Goal: Task Accomplishment & Management: Complete application form

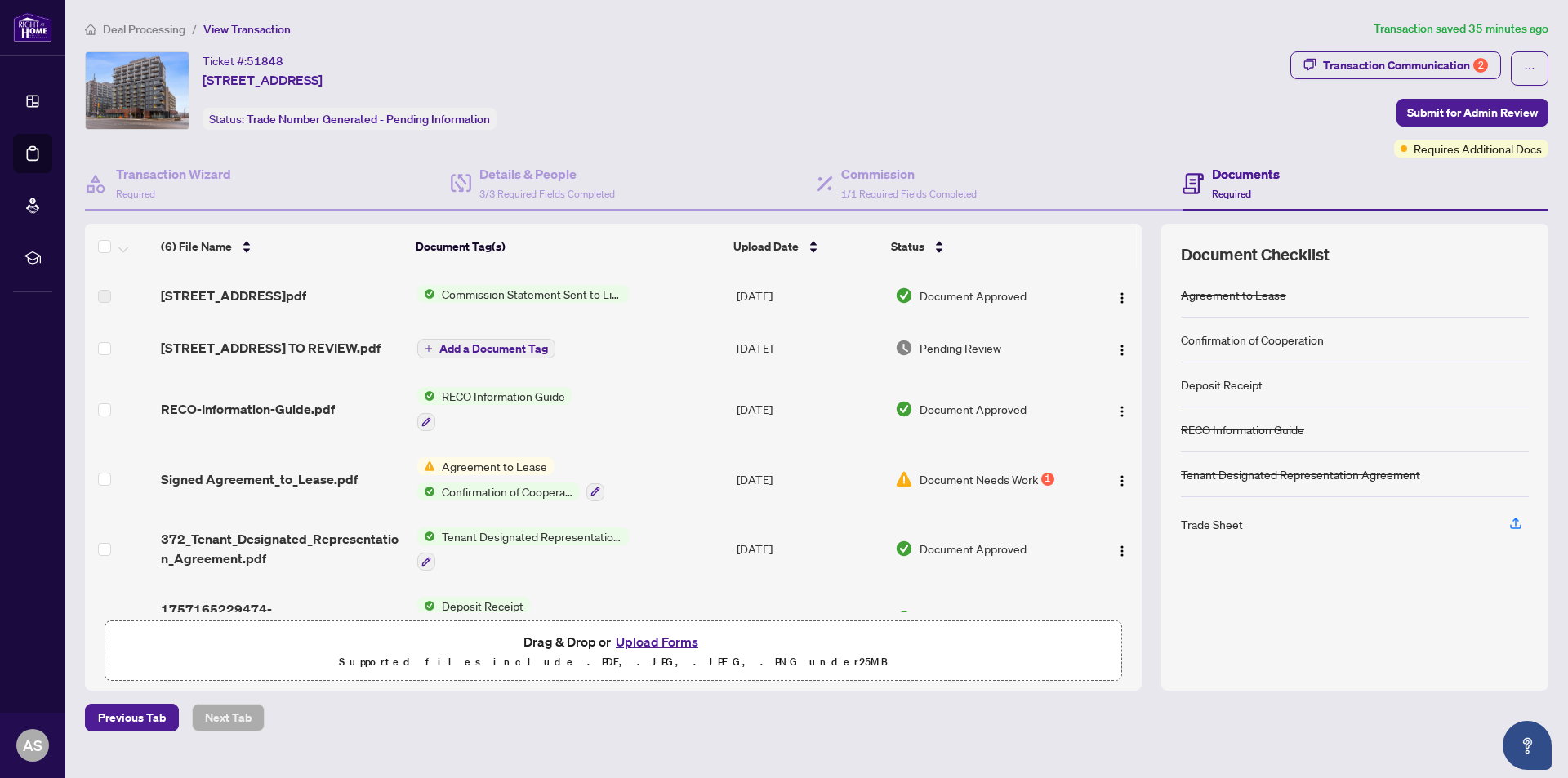
click at [454, 475] on span "Agreement to Lease" at bounding box center [494, 466] width 118 height 18
click at [978, 489] on span "Document Needs Work" at bounding box center [978, 479] width 118 height 18
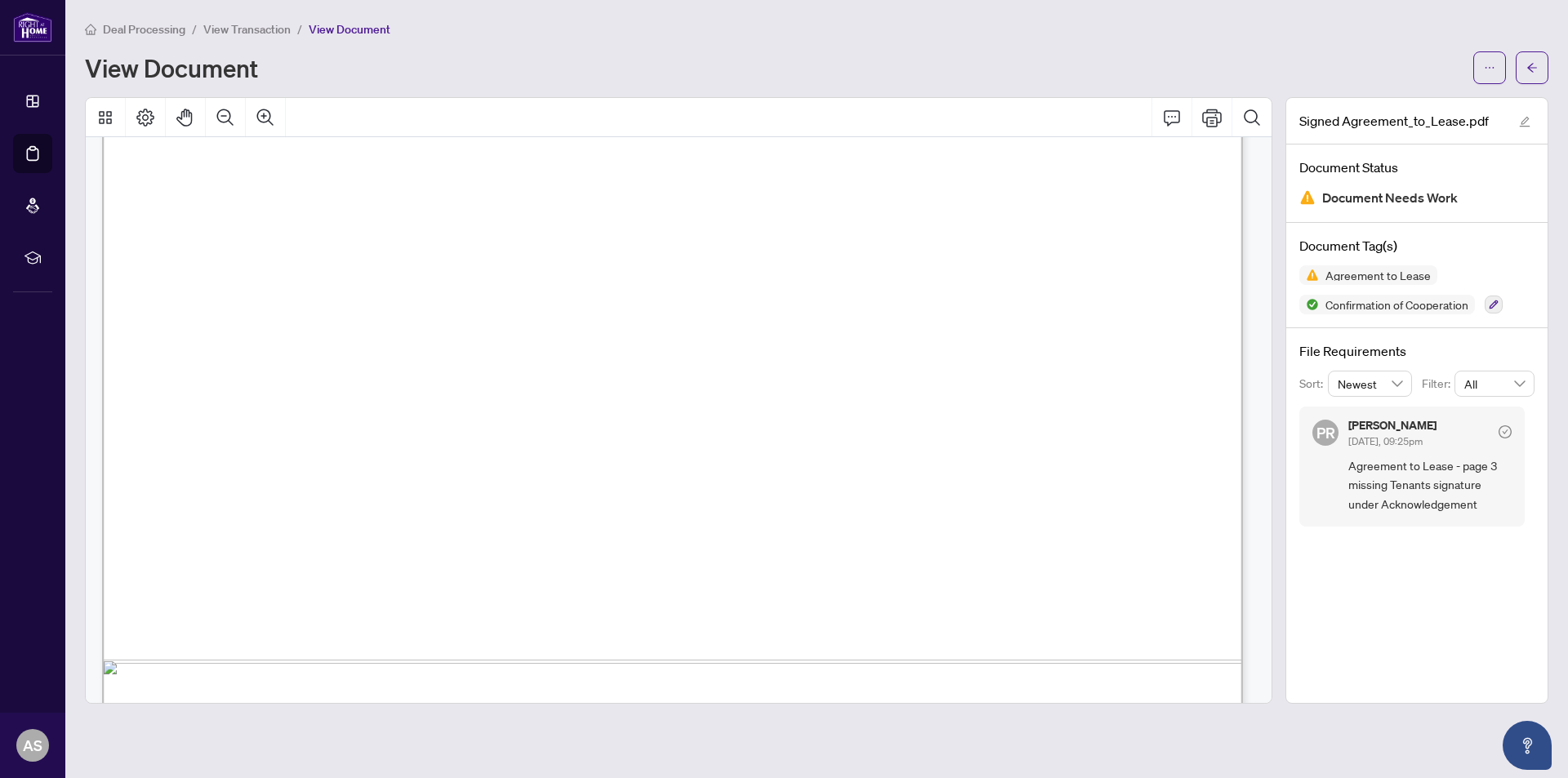
scroll to position [3756, 0]
click at [271, 31] on span "View Transaction" at bounding box center [247, 29] width 87 height 15
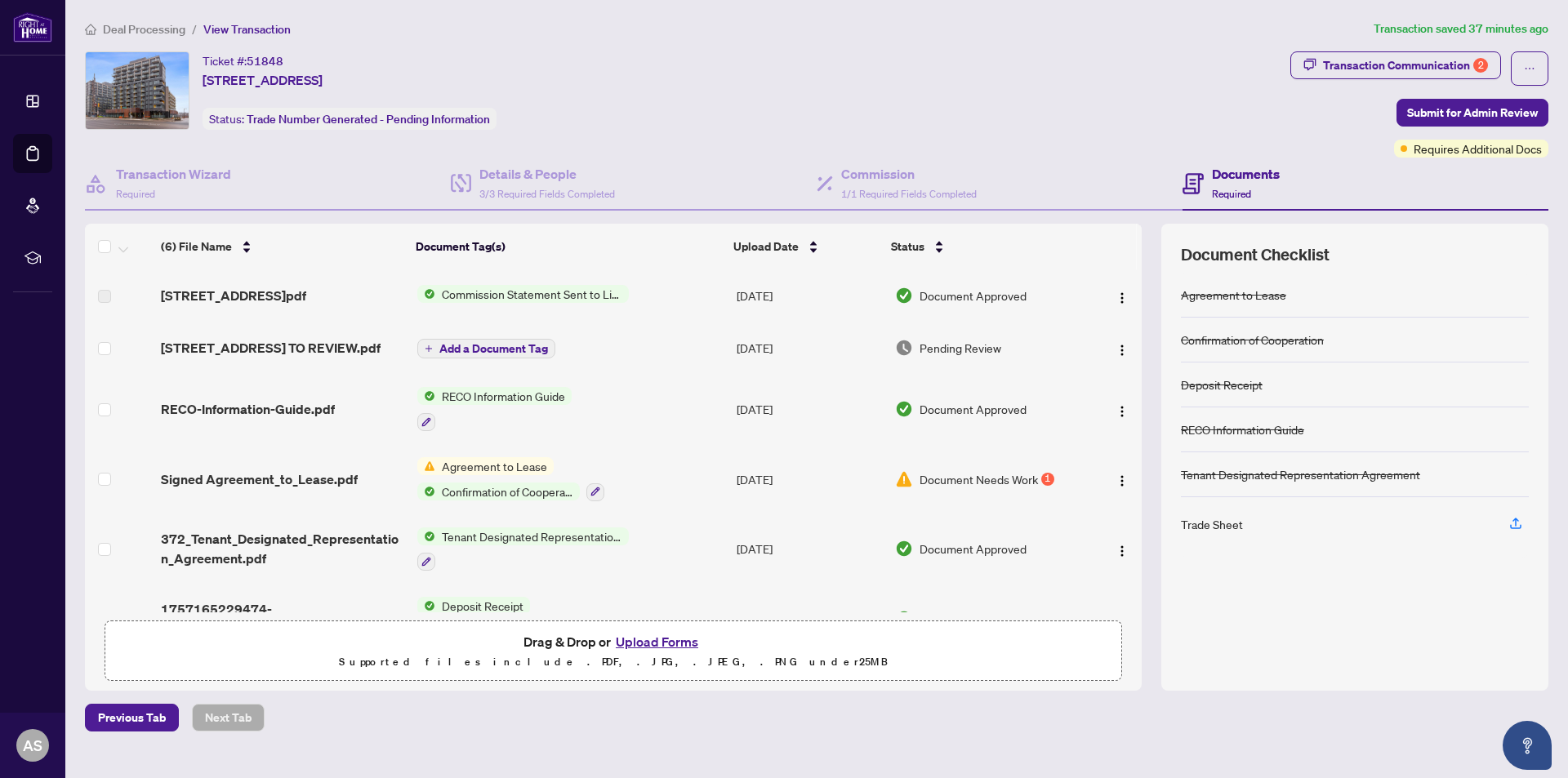
scroll to position [59, 0]
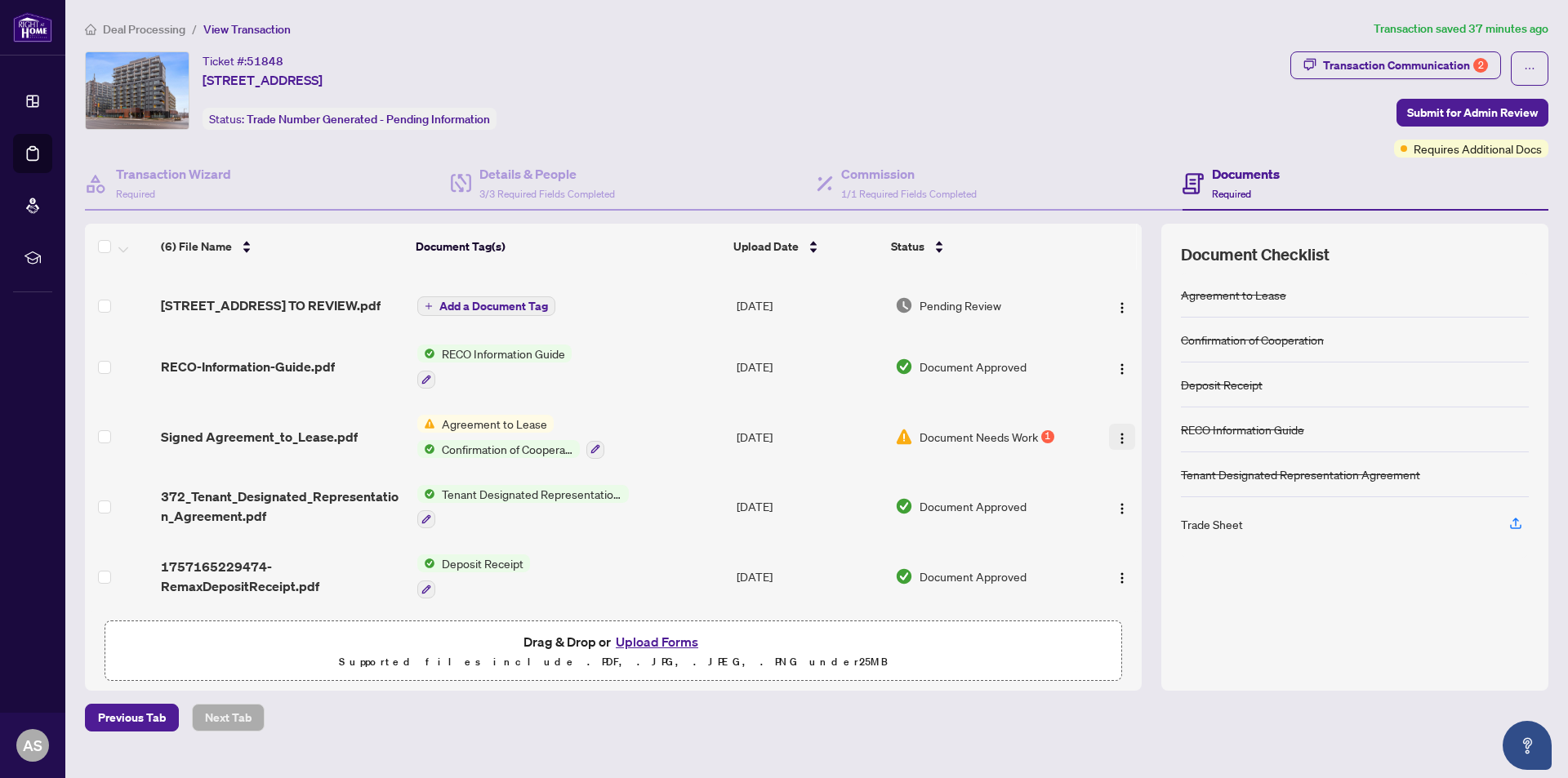
click at [1115, 436] on img "button" at bounding box center [1122, 438] width 14 height 14
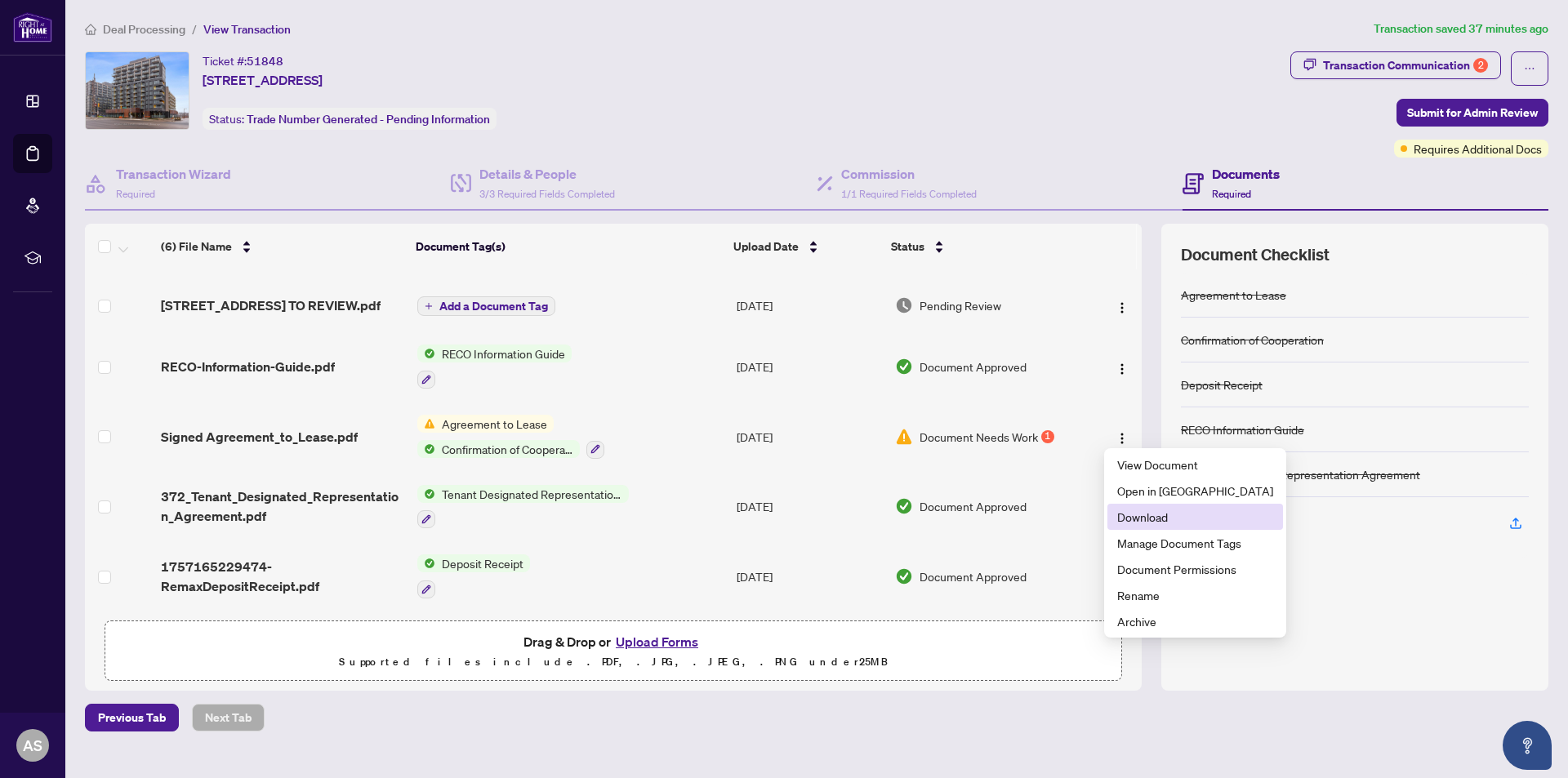
click at [1126, 516] on span "Download" at bounding box center [1195, 517] width 156 height 18
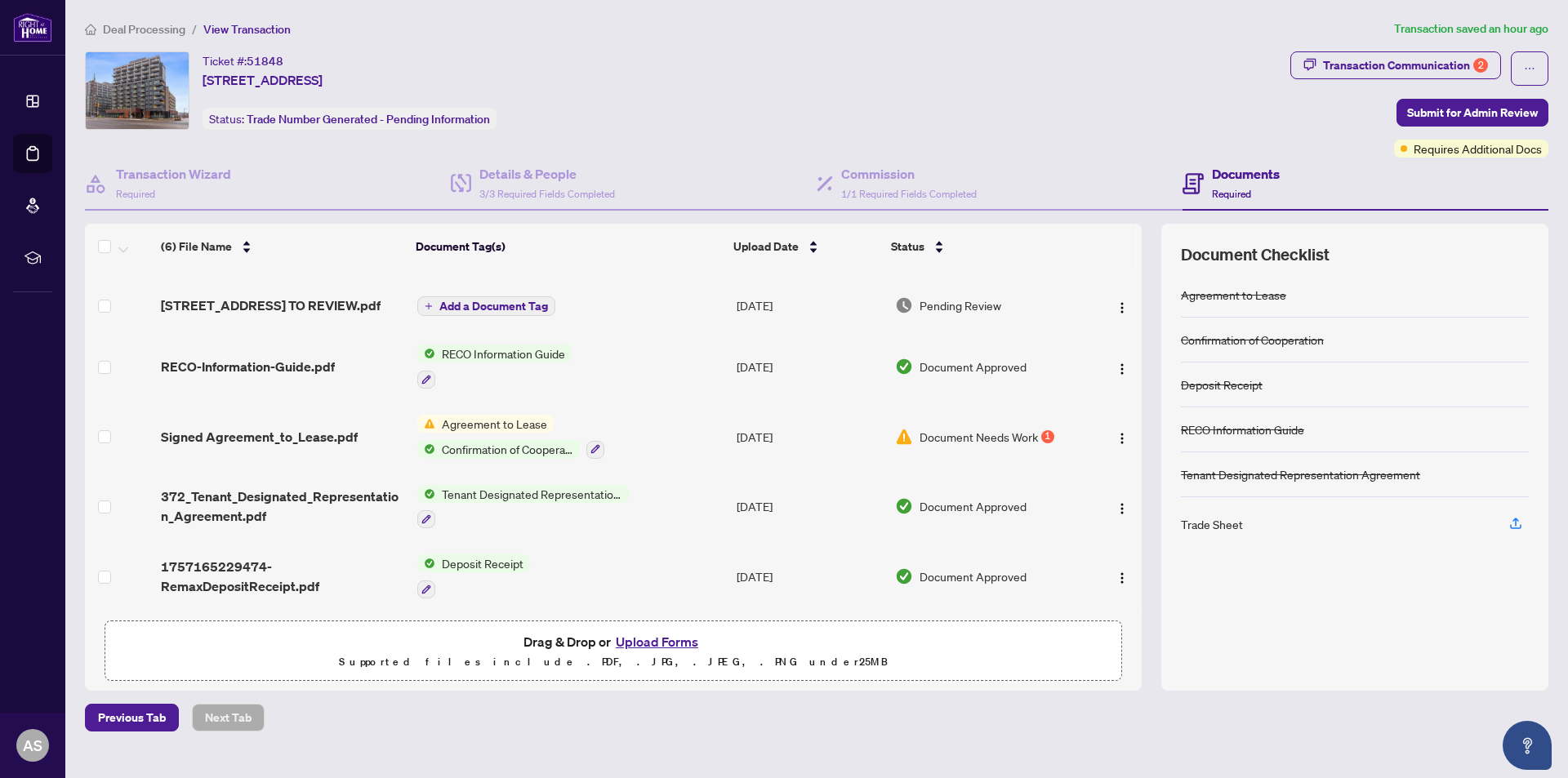
click at [649, 636] on button "Upload Forms" at bounding box center [656, 642] width 92 height 21
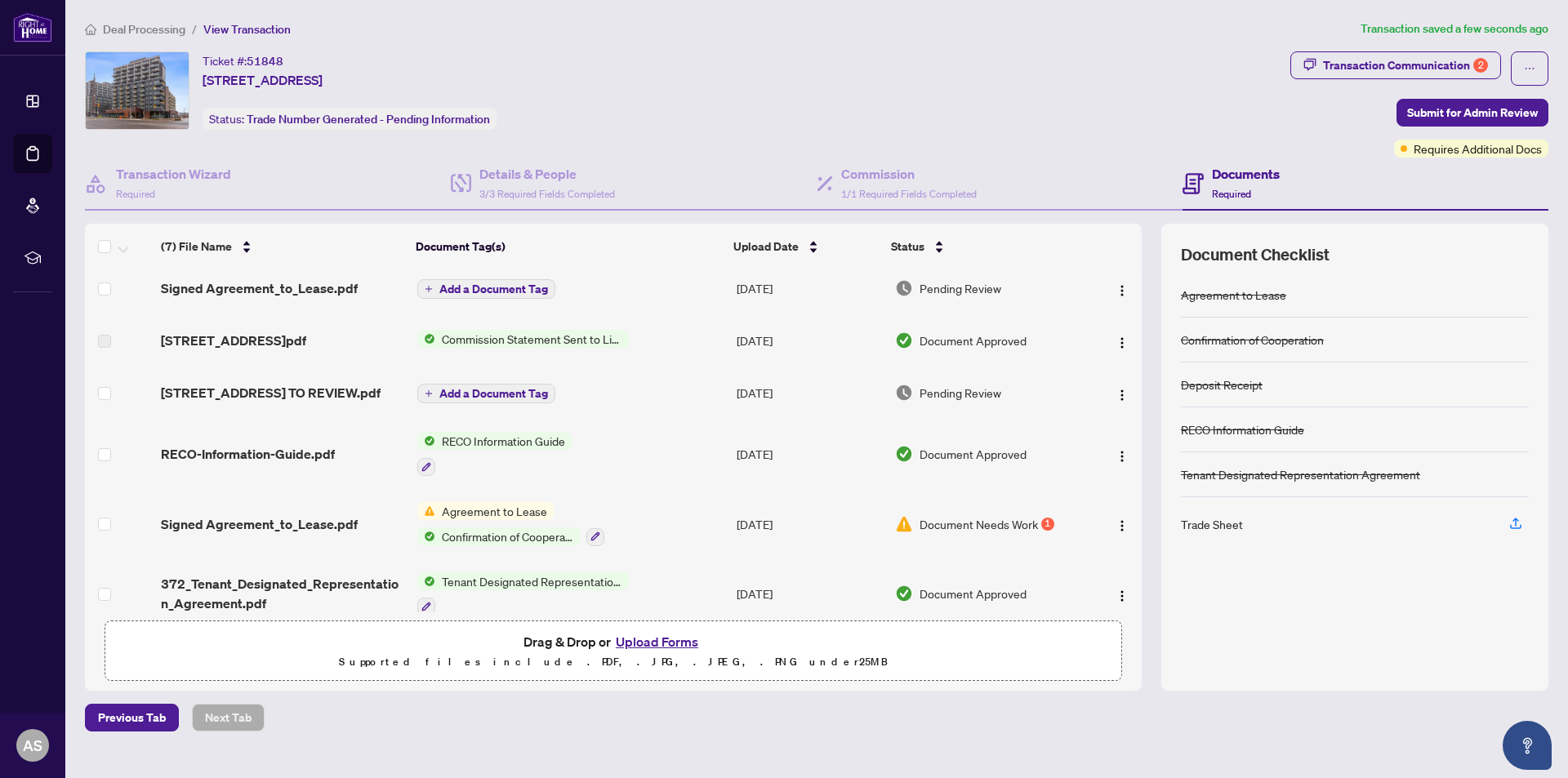
scroll to position [0, 0]
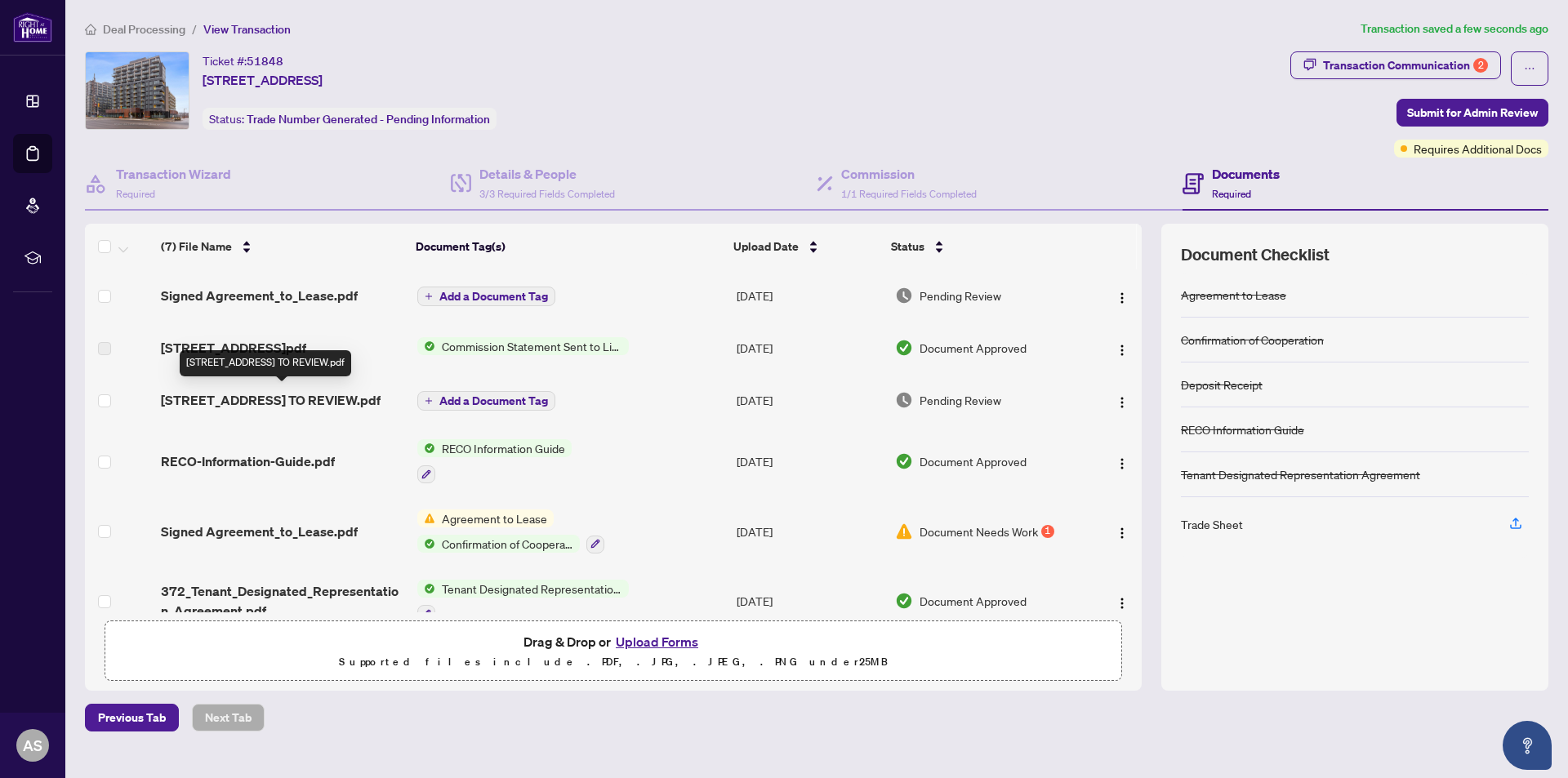
click at [250, 401] on span "[STREET_ADDRESS] TO REVIEW.pdf" at bounding box center [270, 400] width 220 height 19
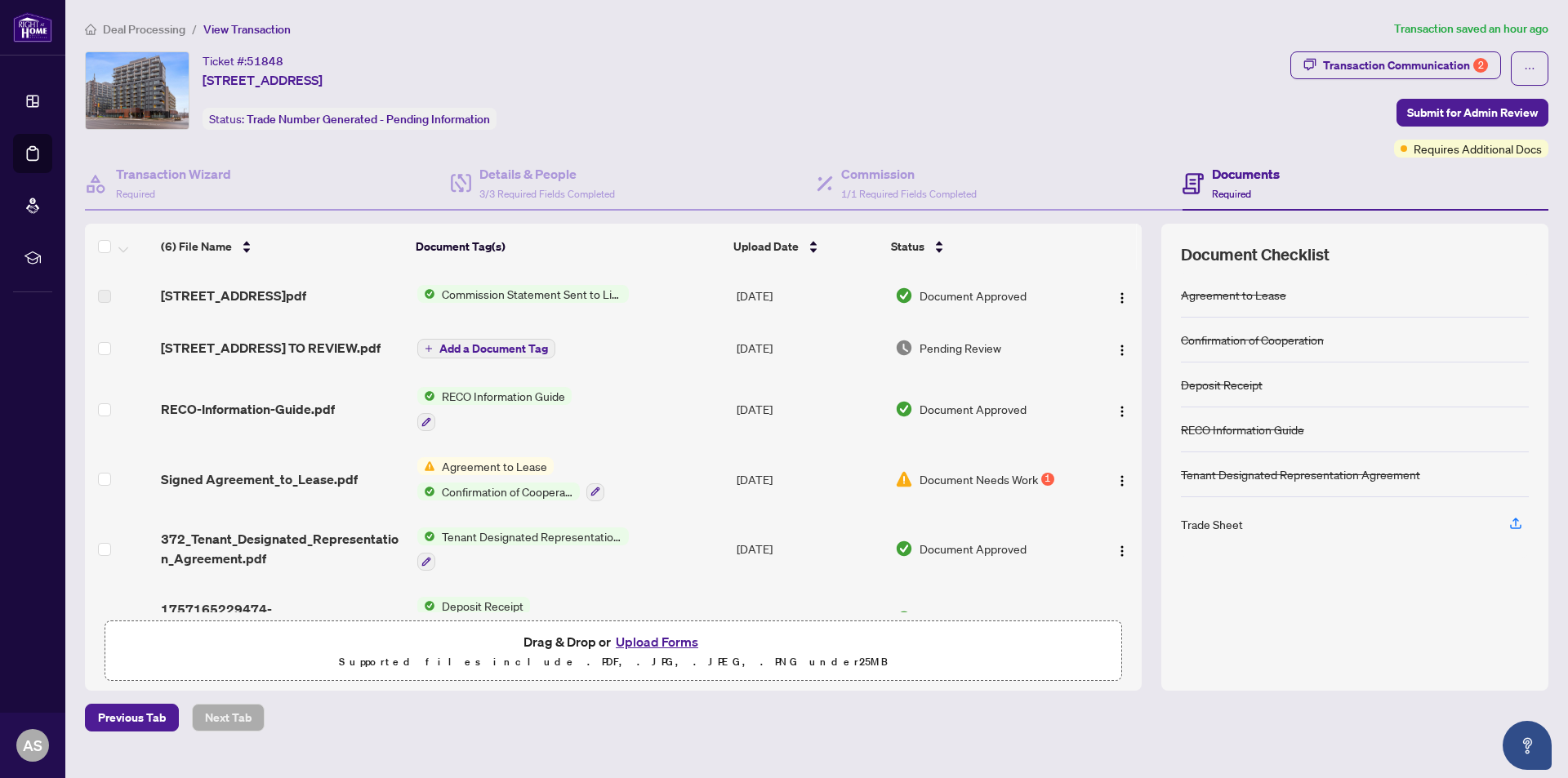
click at [510, 300] on span "Commission Statement Sent to Listing Brokerage" at bounding box center [532, 294] width 193 height 18
click at [307, 301] on span "[STREET_ADDRESS]pdf" at bounding box center [233, 295] width 145 height 19
click at [307, 291] on span "[STREET_ADDRESS]pdf" at bounding box center [233, 295] width 145 height 19
click at [380, 343] on span "[STREET_ADDRESS] TO REVIEW.pdf" at bounding box center [270, 347] width 220 height 19
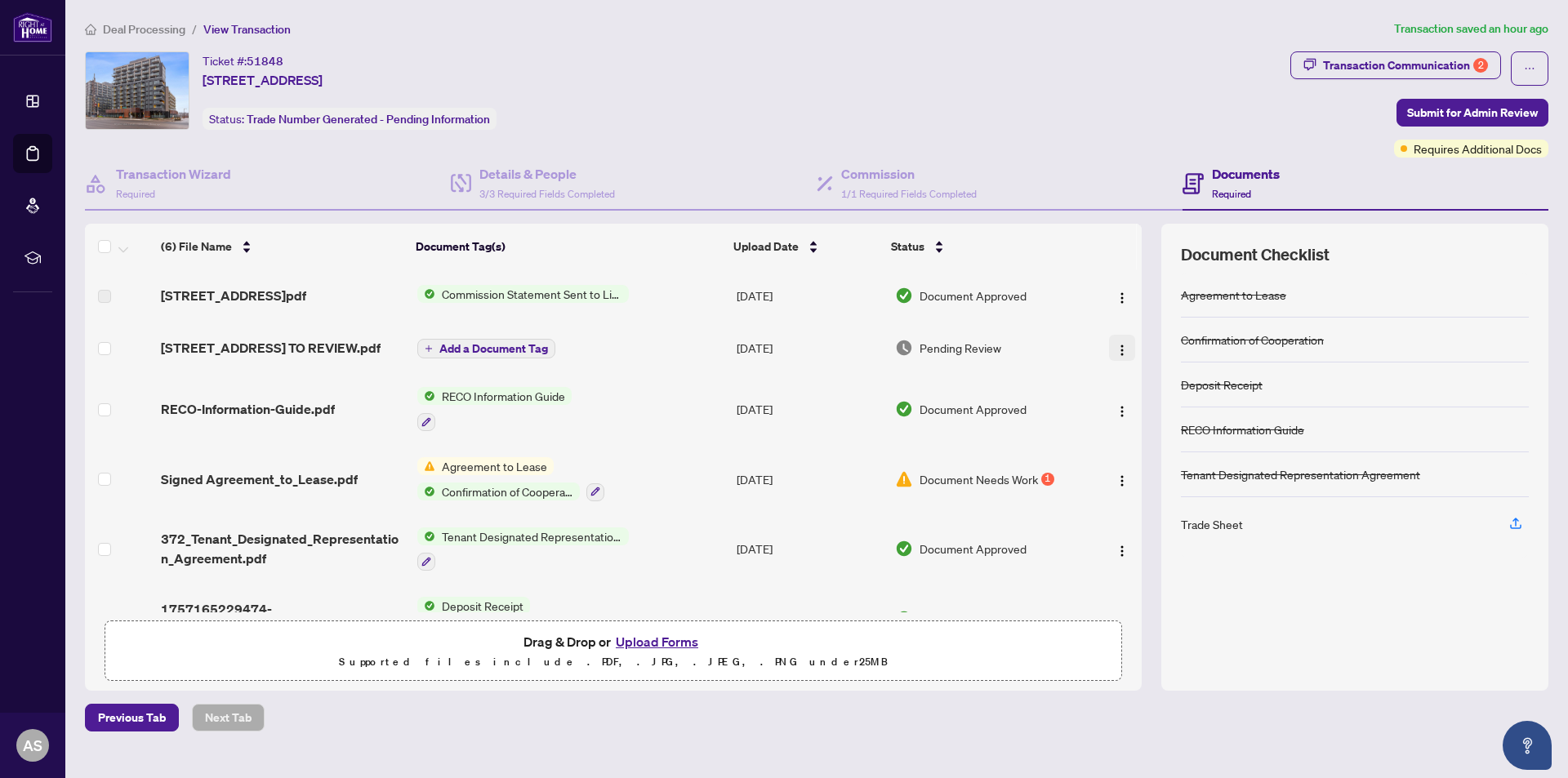
click at [1115, 353] on img "button" at bounding box center [1122, 350] width 14 height 14
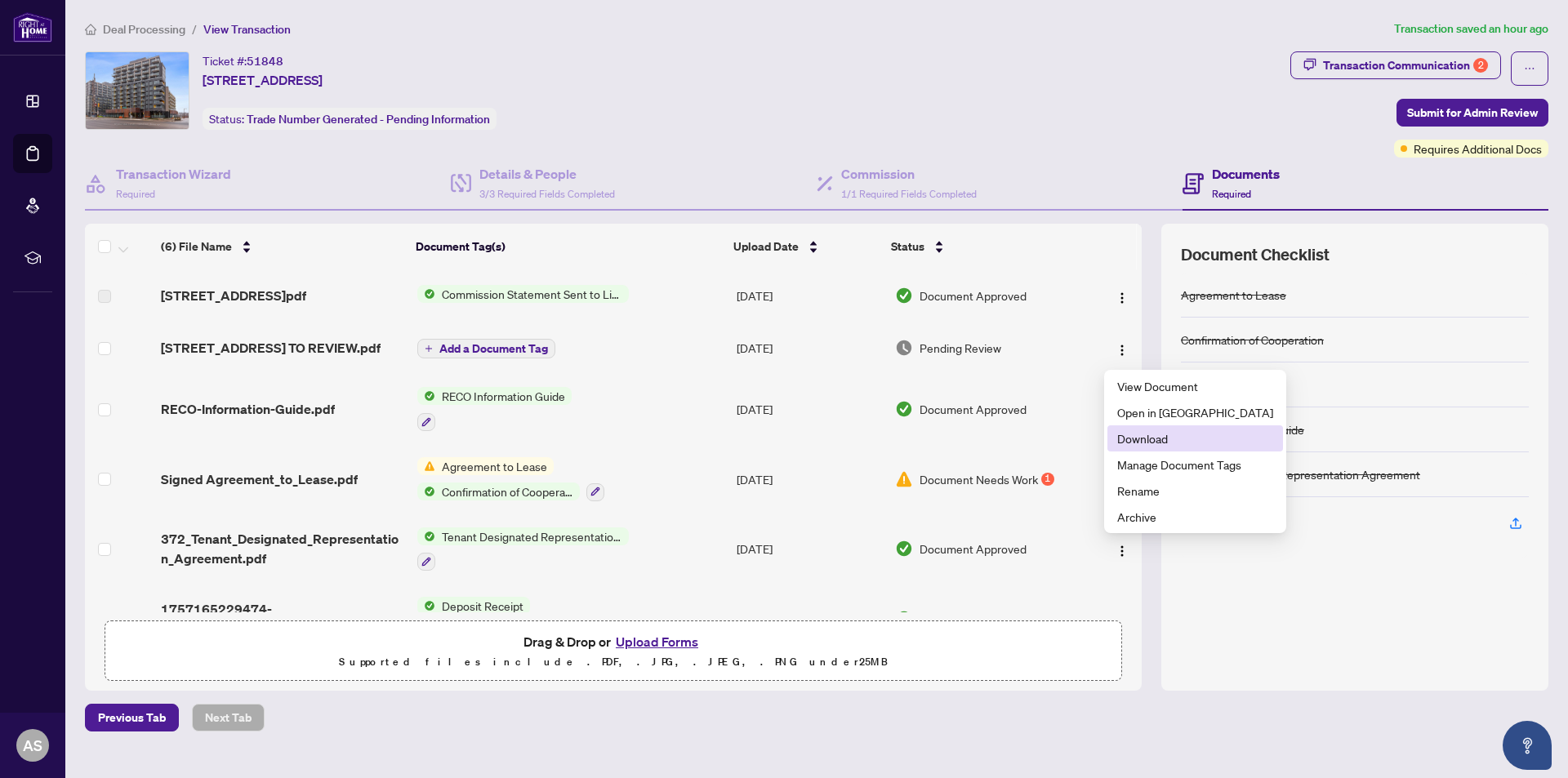
click at [1142, 440] on span "Download" at bounding box center [1195, 438] width 156 height 18
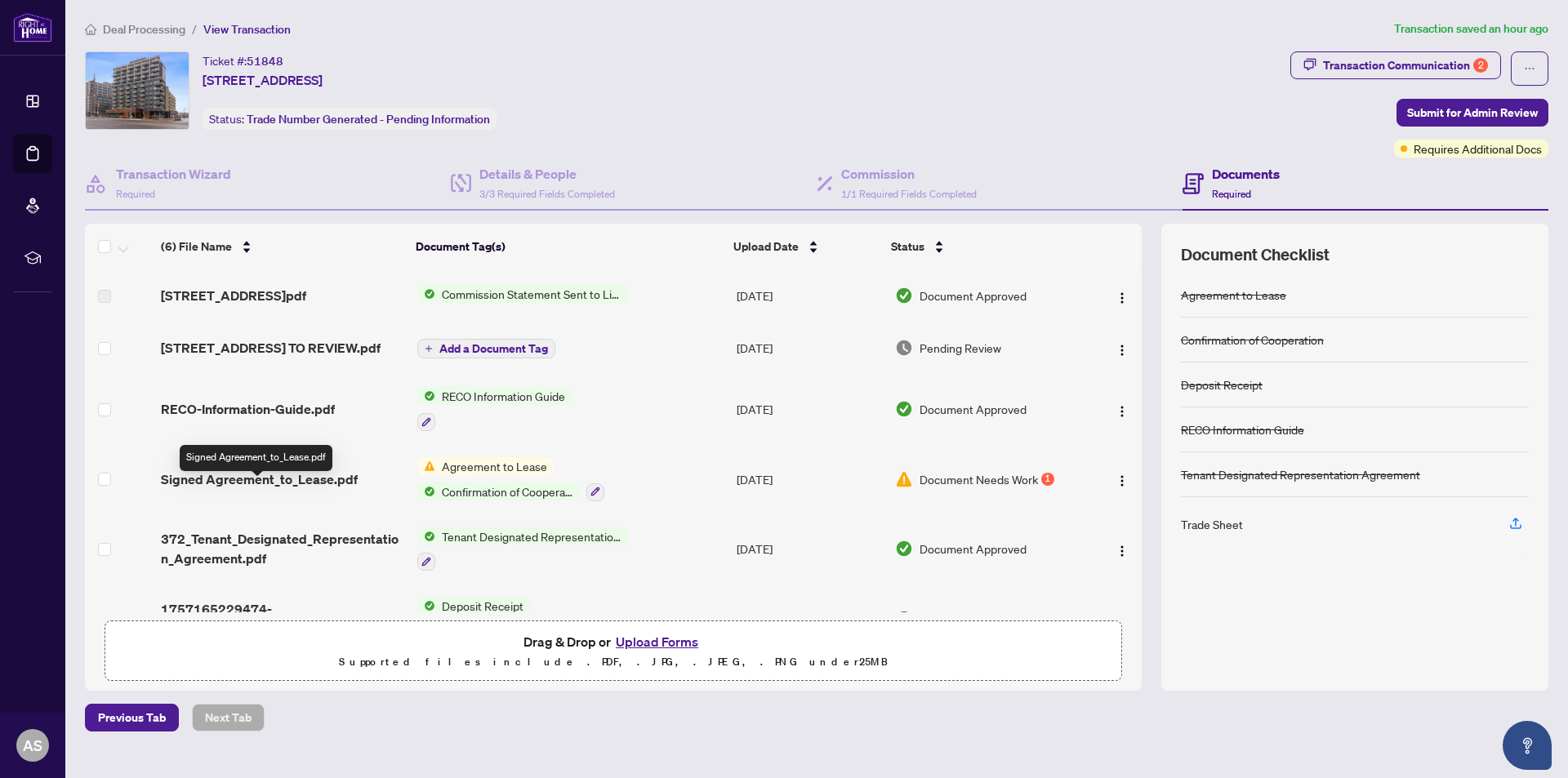
click at [276, 490] on span "Signed Agreement_to_Lease.pdf" at bounding box center [258, 479] width 196 height 19
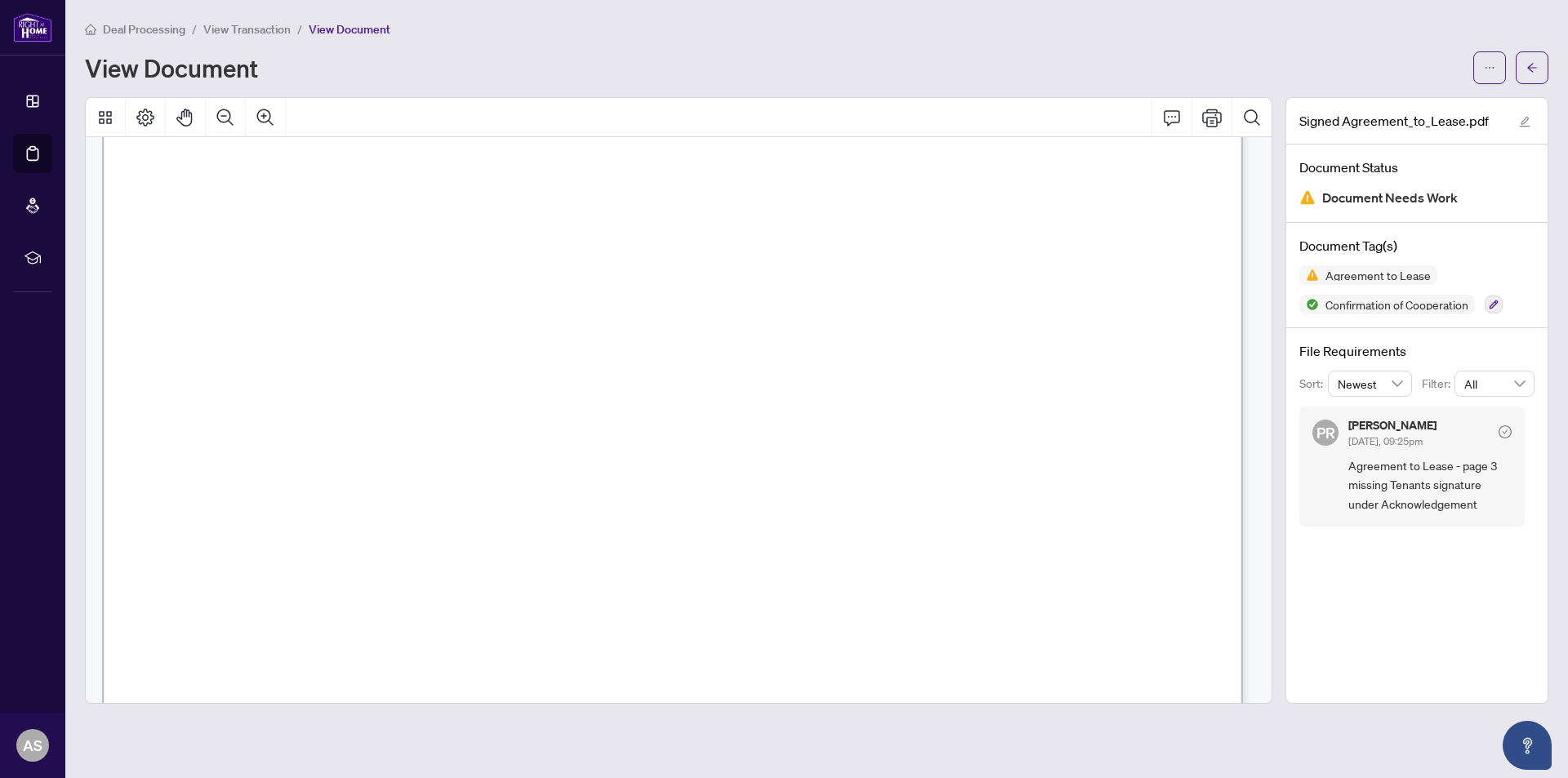
scroll to position [3675, 0]
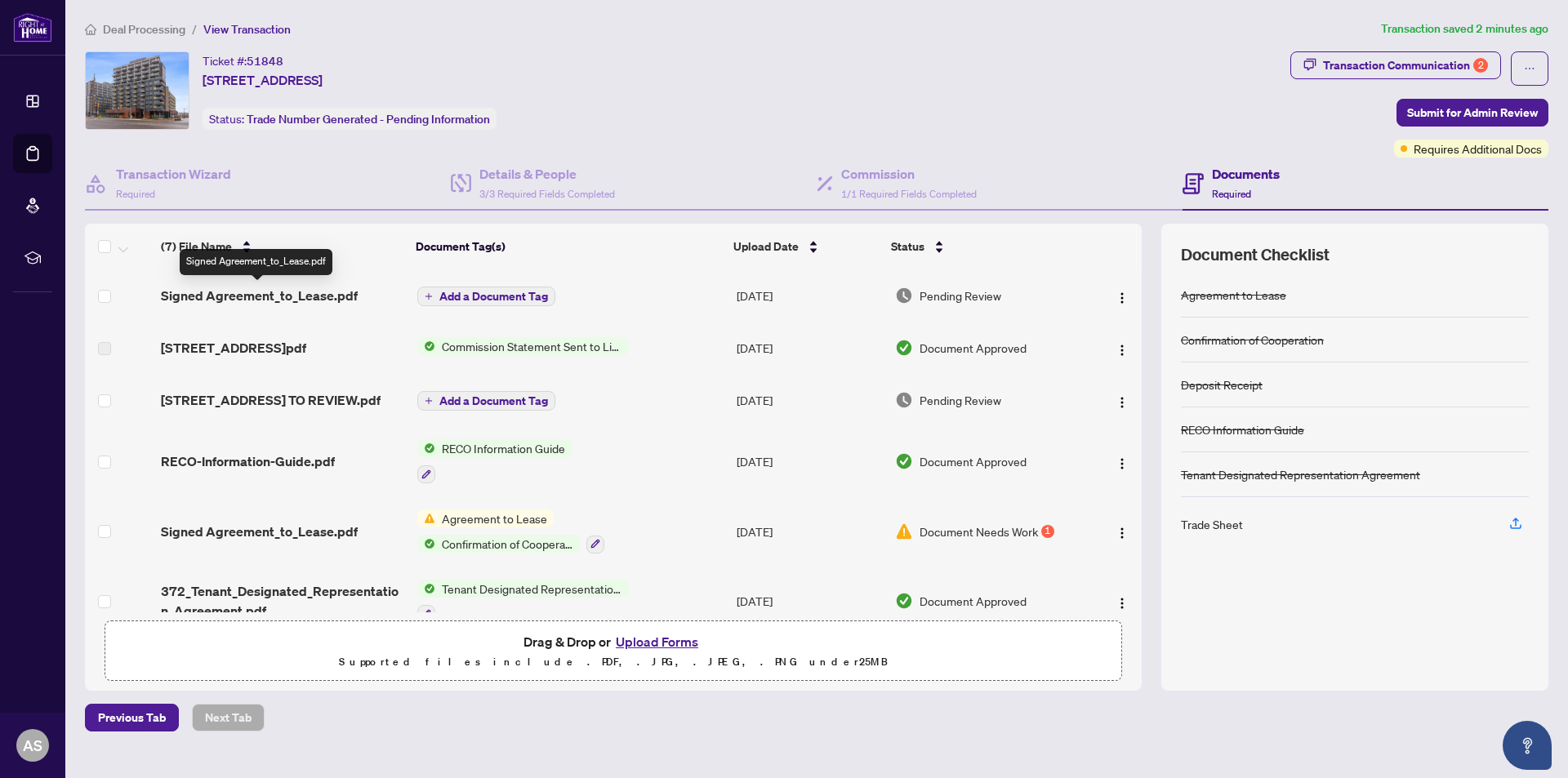
click at [333, 295] on span "Signed Agreement_to_Lease.pdf" at bounding box center [258, 295] width 196 height 19
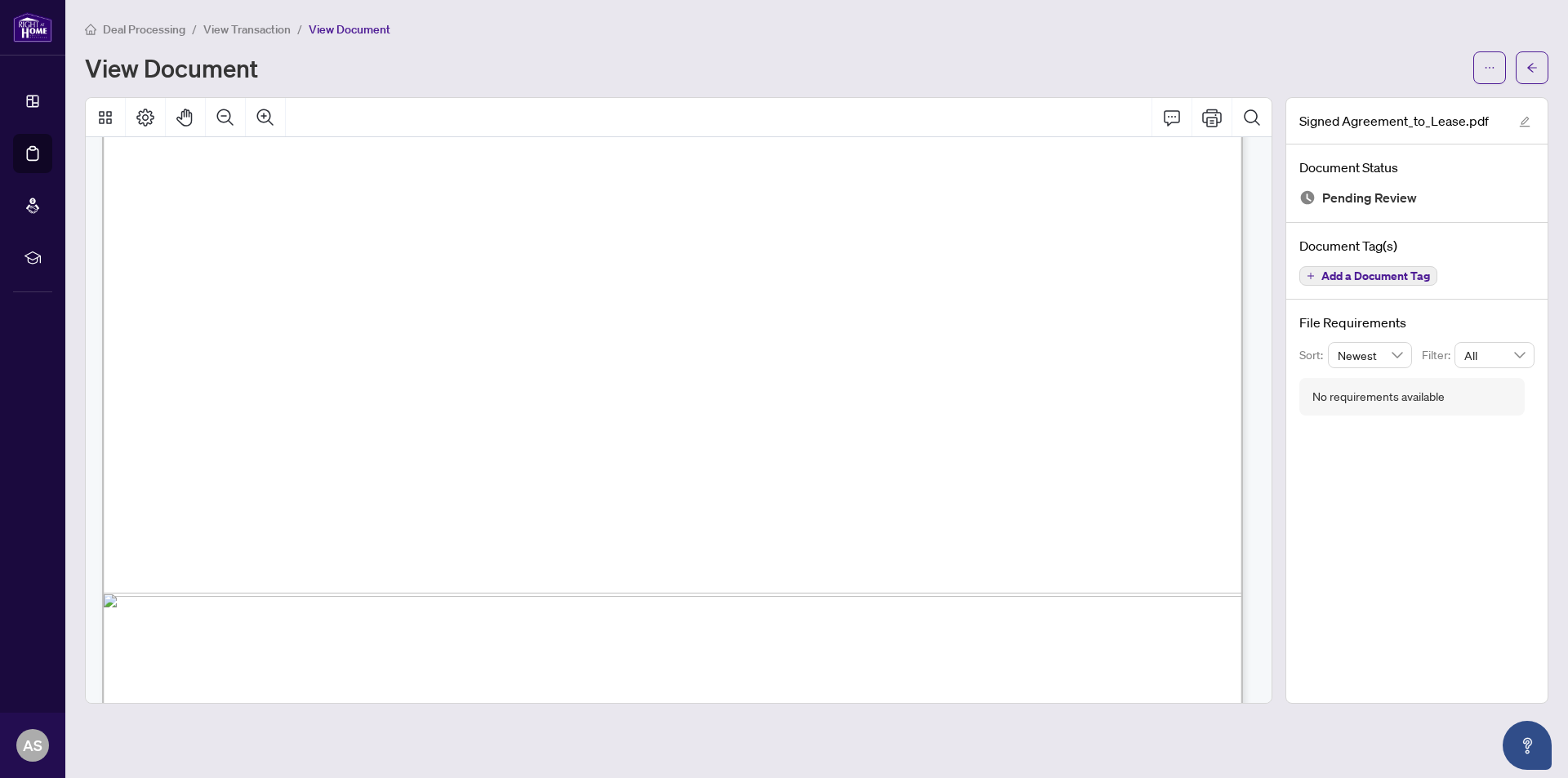
scroll to position [3186, 0]
click at [285, 28] on span "View Transaction" at bounding box center [247, 29] width 87 height 15
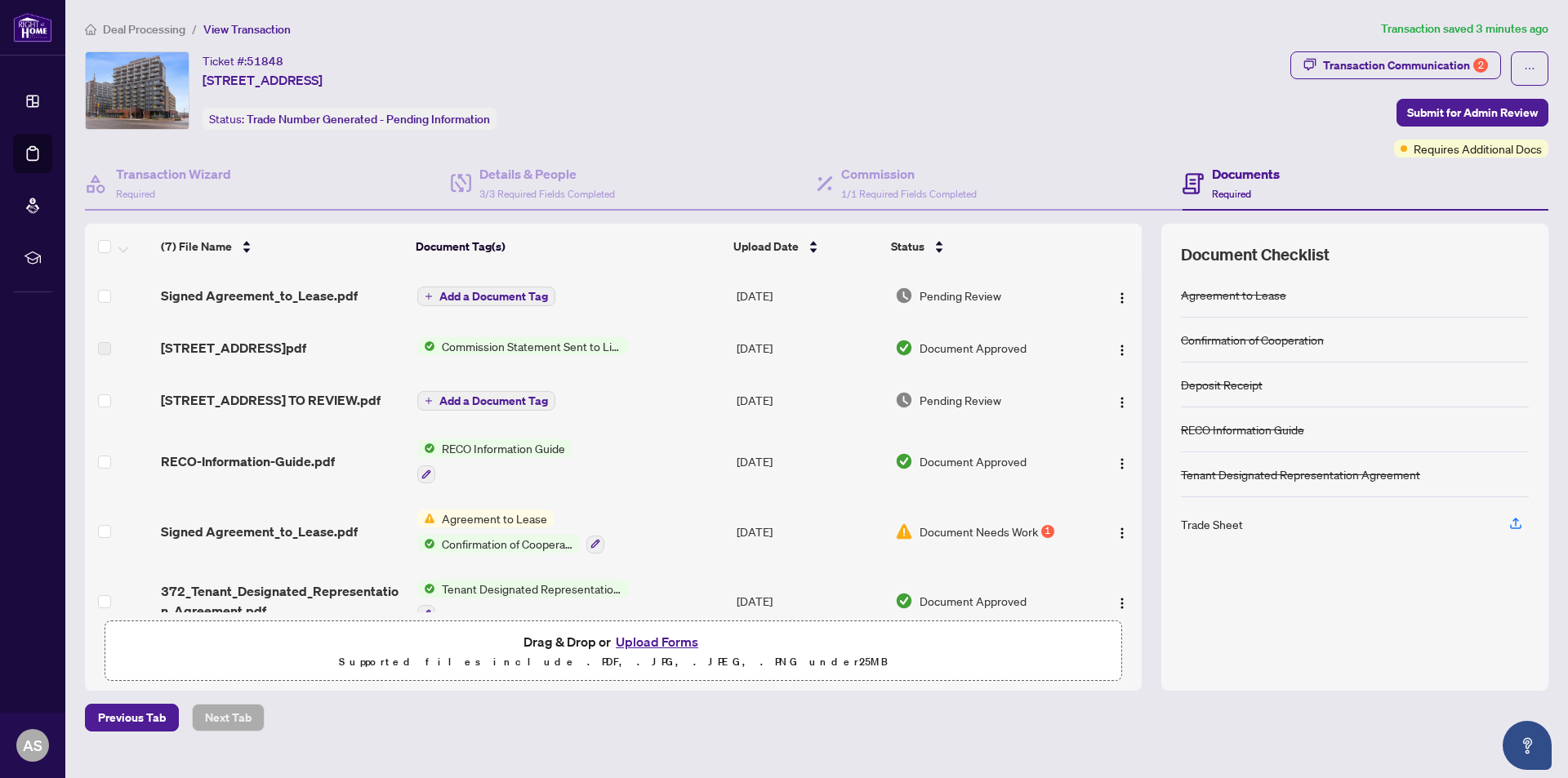
click at [656, 635] on button "Upload Forms" at bounding box center [656, 642] width 92 height 21
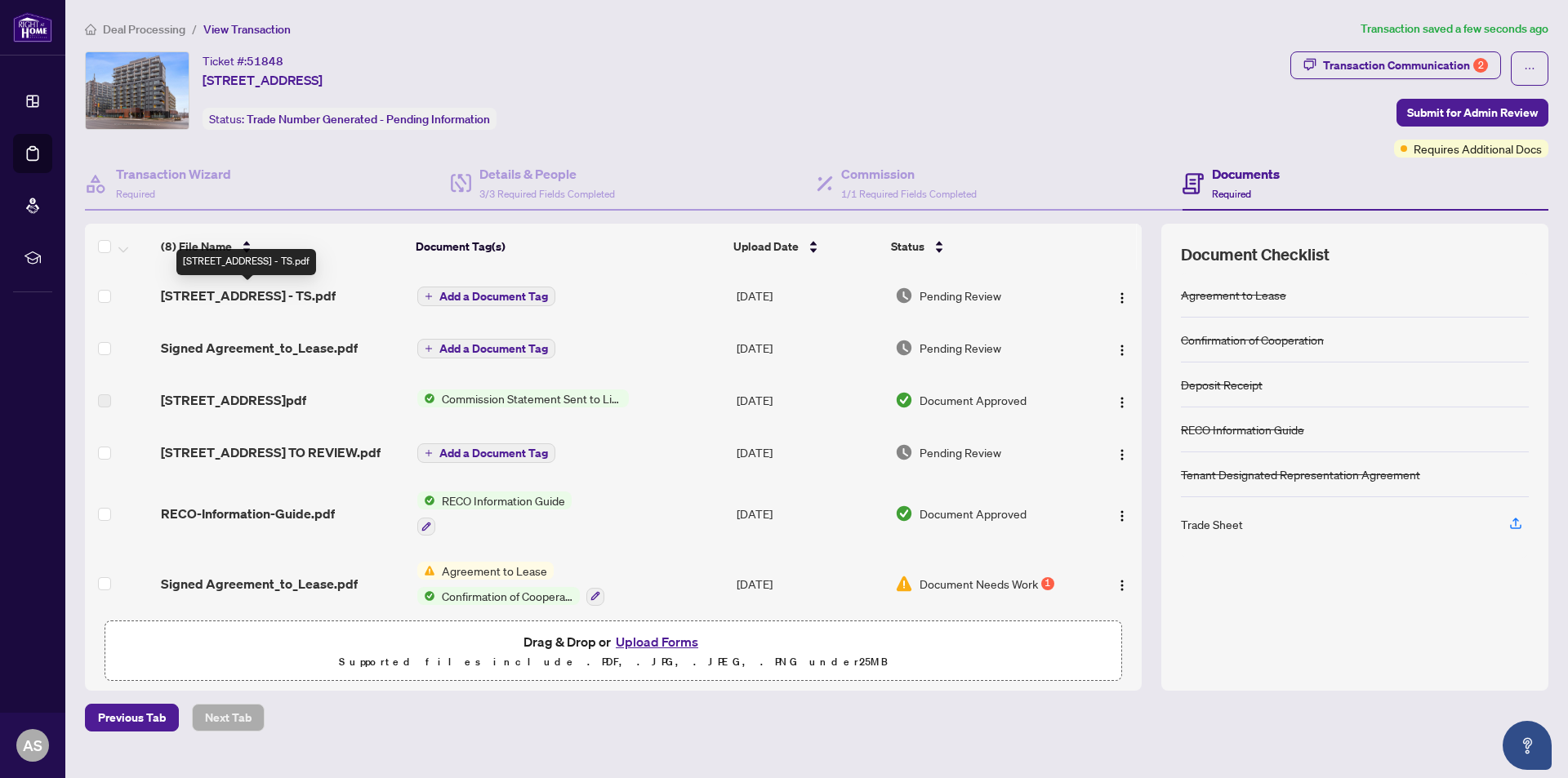
click at [222, 293] on span "[STREET_ADDRESS] - TS.pdf" at bounding box center [248, 295] width 175 height 19
click at [1115, 298] on img "button" at bounding box center [1122, 298] width 14 height 14
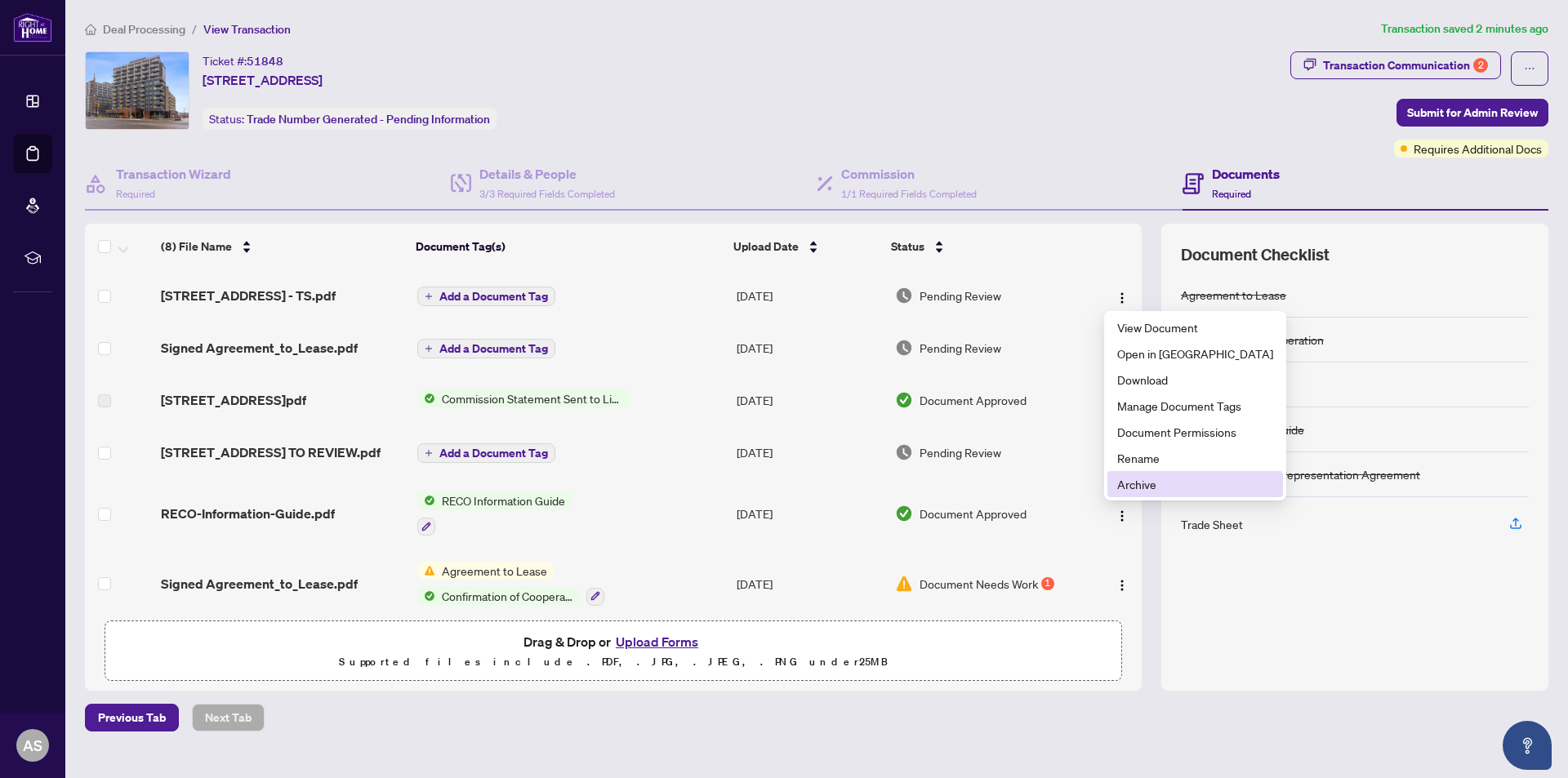
click at [1135, 483] on span "Archive" at bounding box center [1195, 484] width 156 height 18
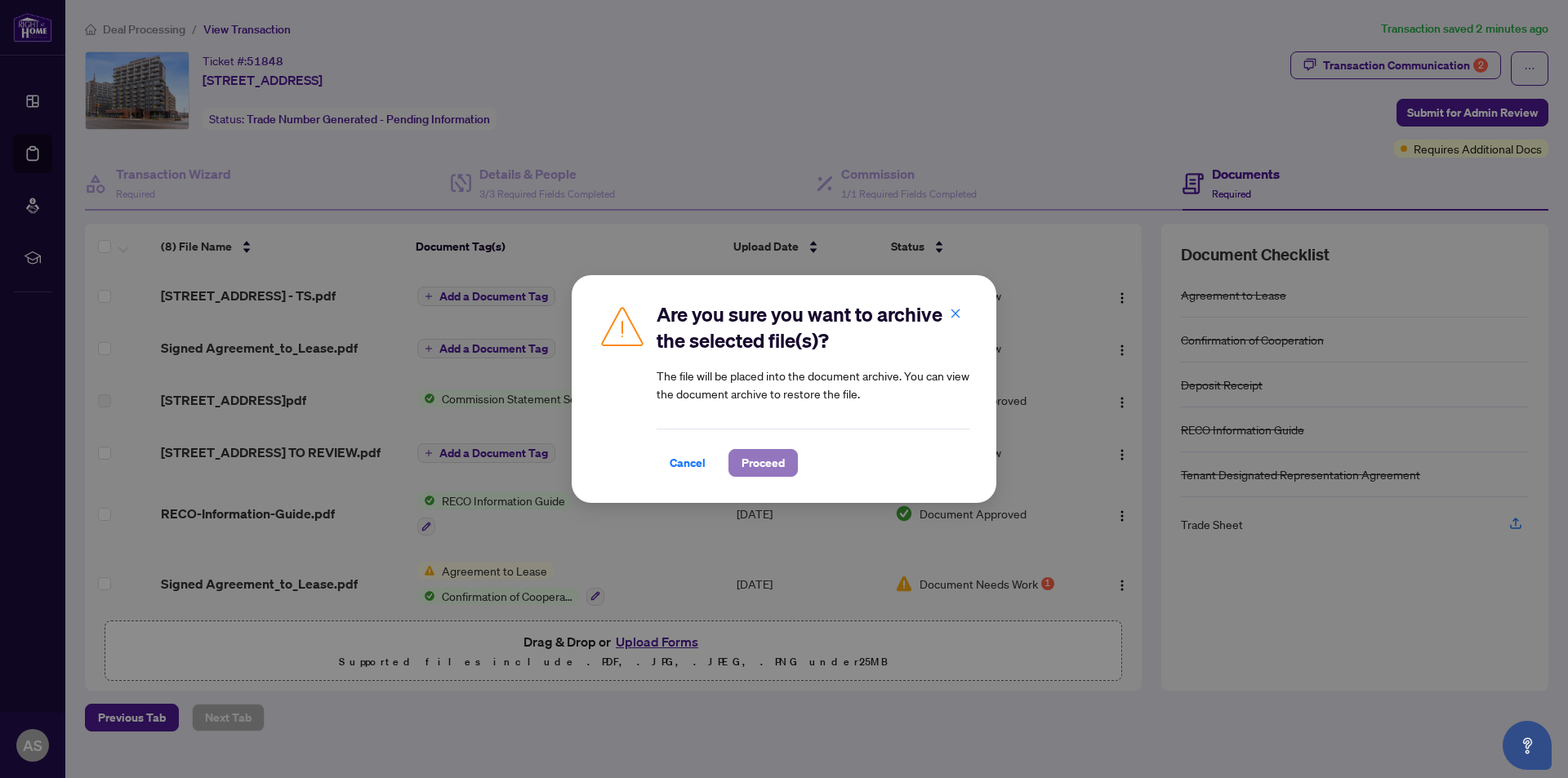
click at [778, 462] on span "Proceed" at bounding box center [762, 463] width 44 height 26
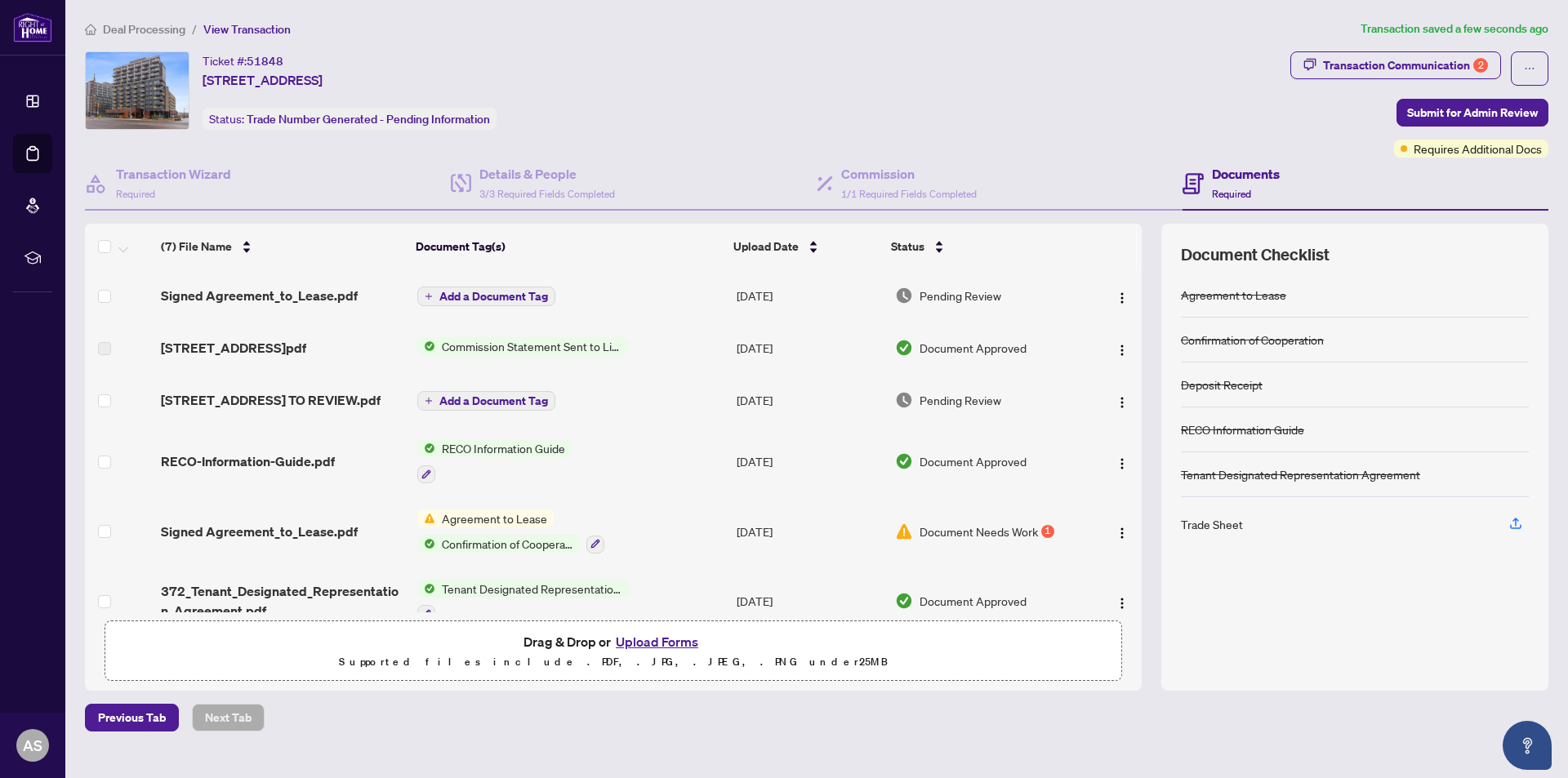
click at [656, 640] on button "Upload Forms" at bounding box center [656, 642] width 92 height 21
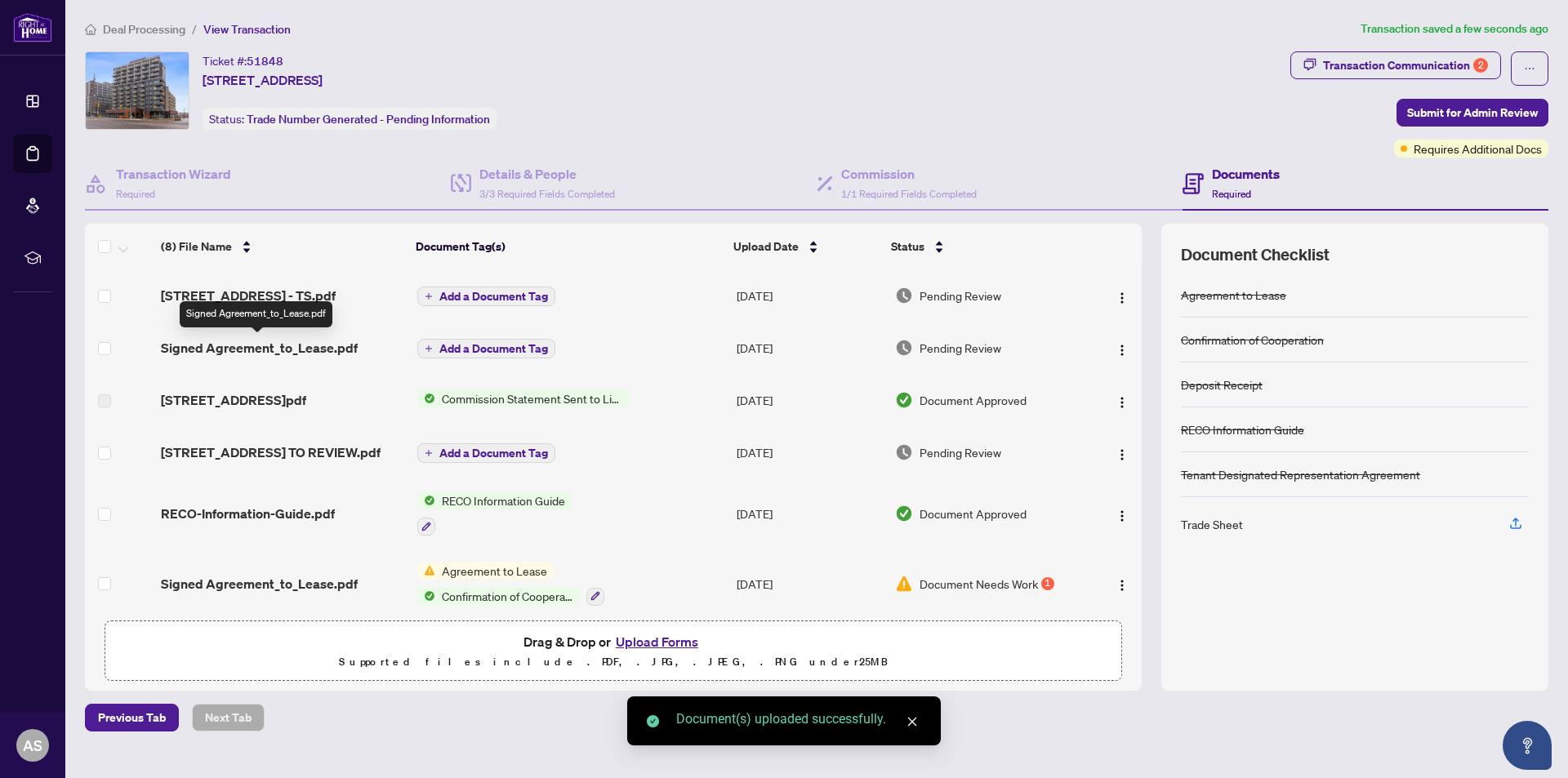
click at [223, 346] on span "Signed Agreement_to_Lease.pdf" at bounding box center [258, 347] width 196 height 19
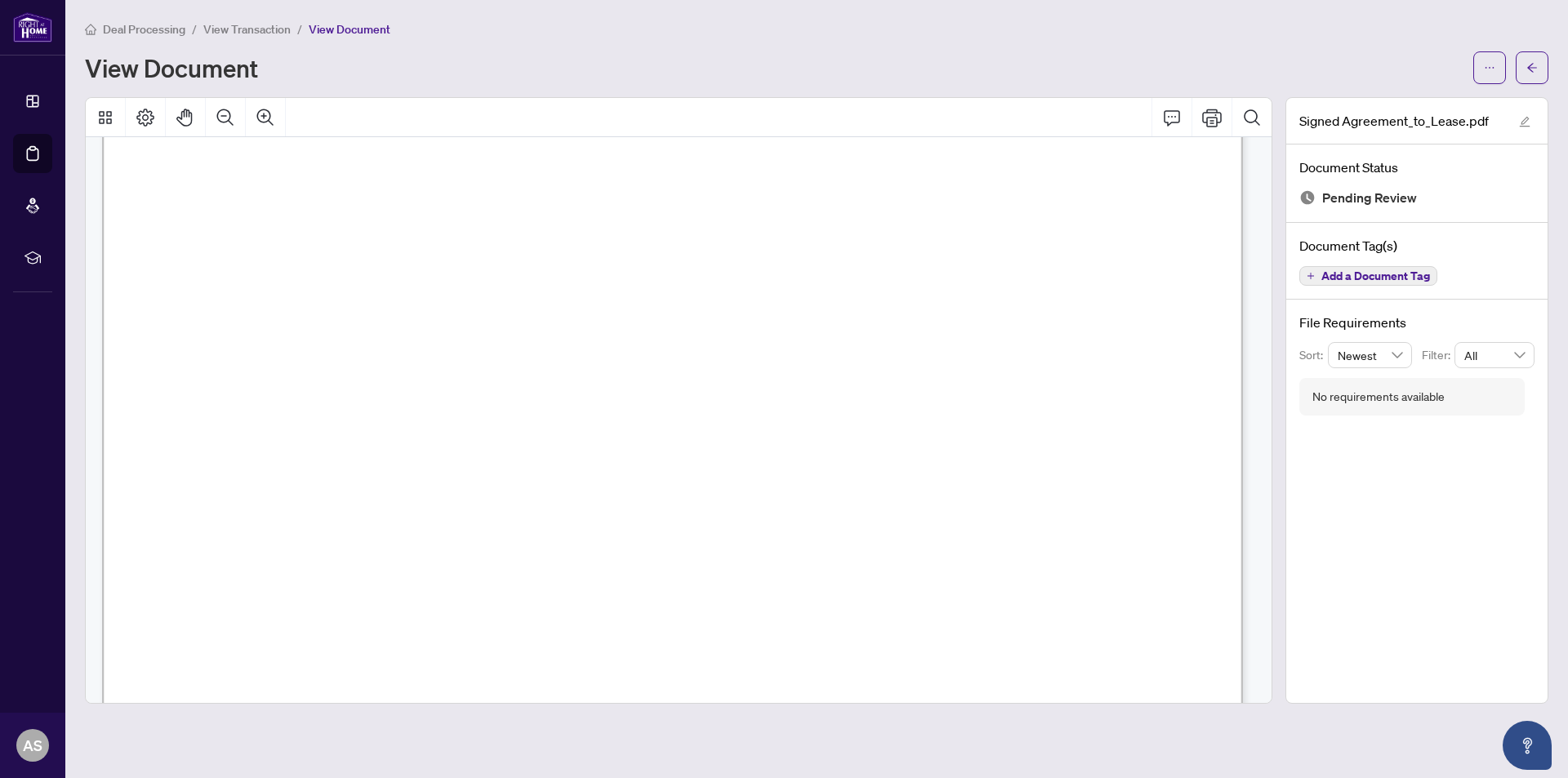
scroll to position [3103, 0]
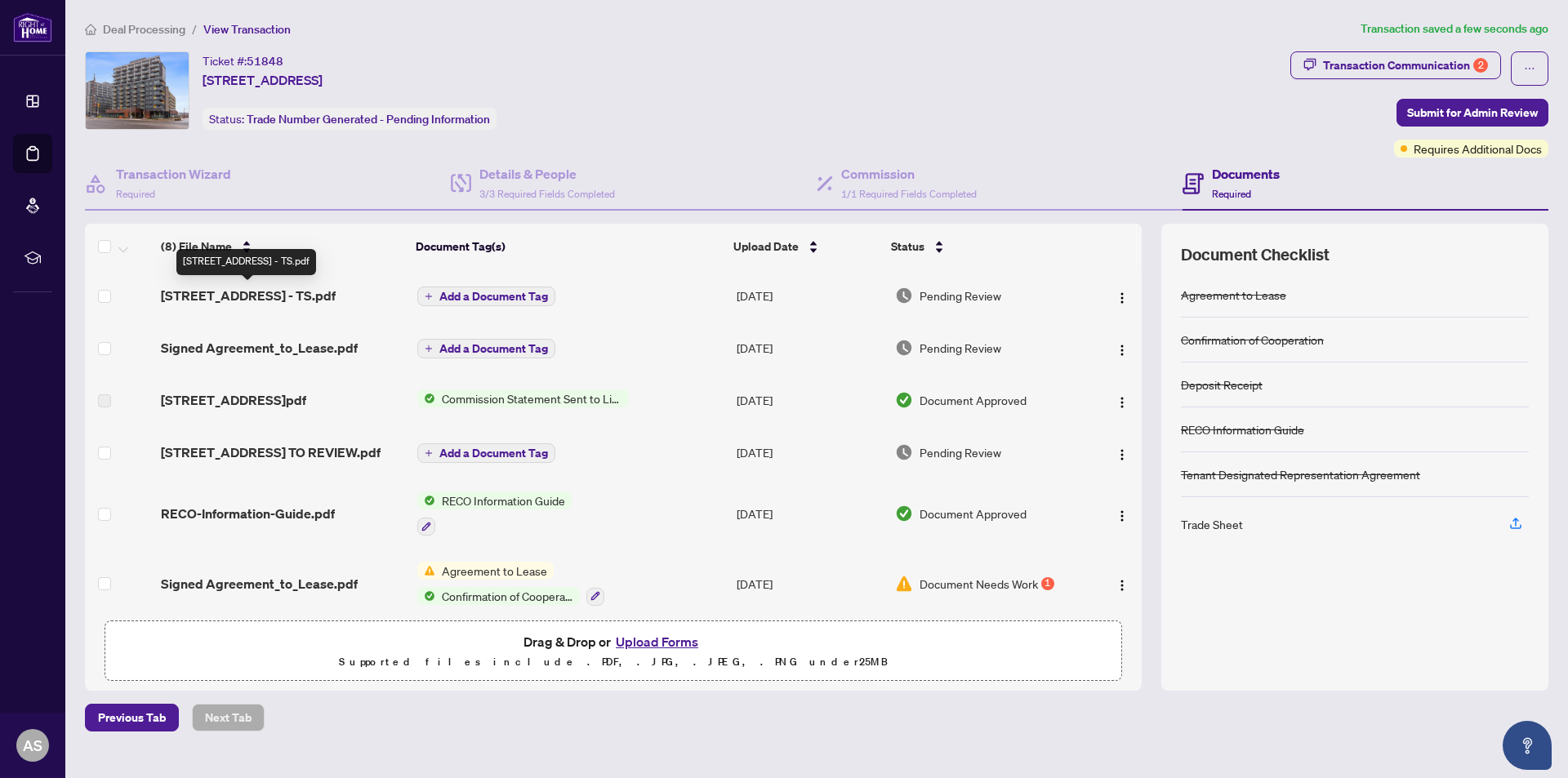
click at [243, 291] on span "[STREET_ADDRESS] - TS.pdf" at bounding box center [248, 295] width 175 height 19
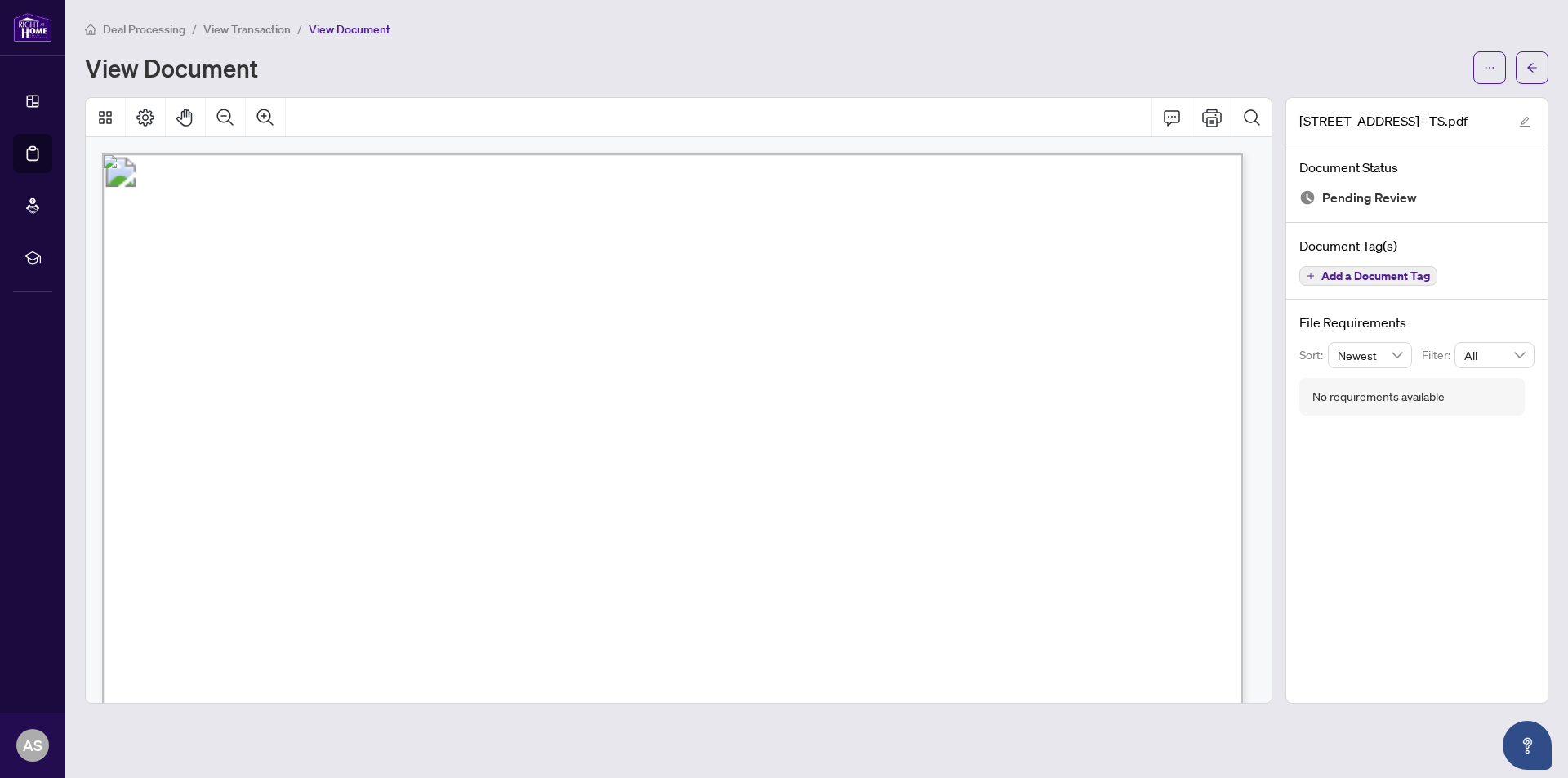
click at [242, 29] on span "View Transaction" at bounding box center [247, 29] width 87 height 15
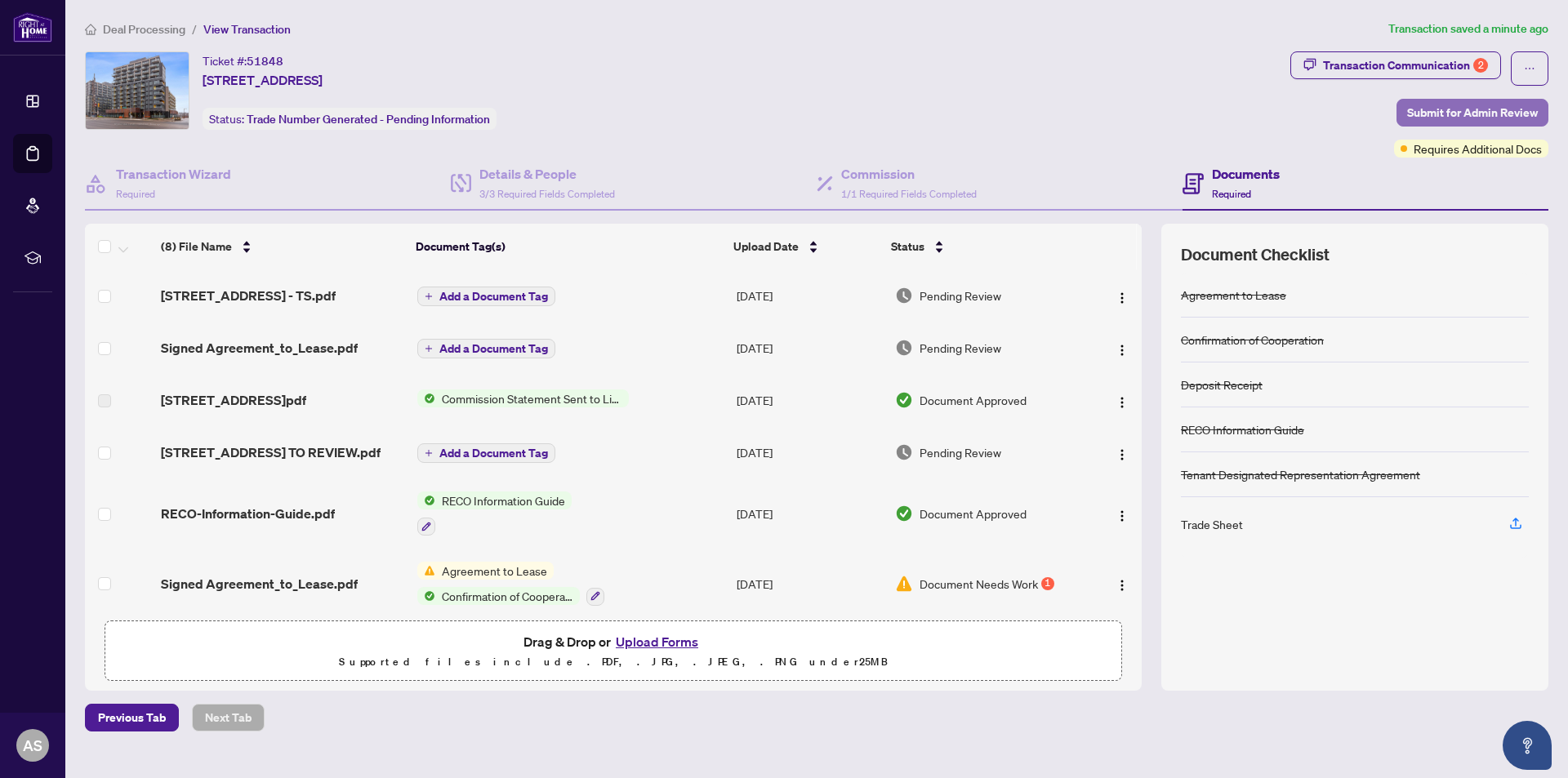
click at [1423, 110] on span "Submit for Admin Review" at bounding box center [1471, 112] width 131 height 26
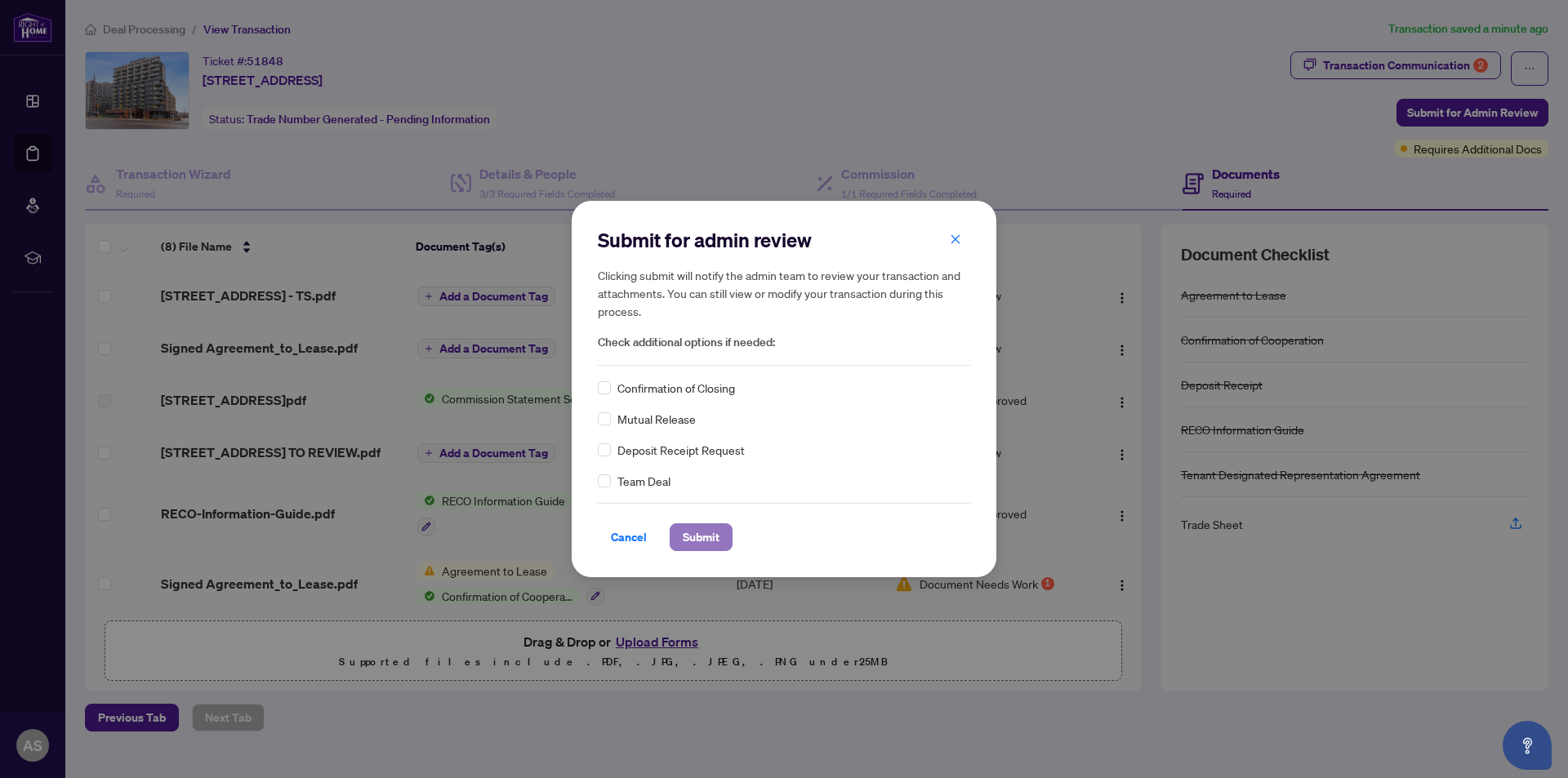
click at [703, 540] on span "Submit" at bounding box center [701, 537] width 37 height 26
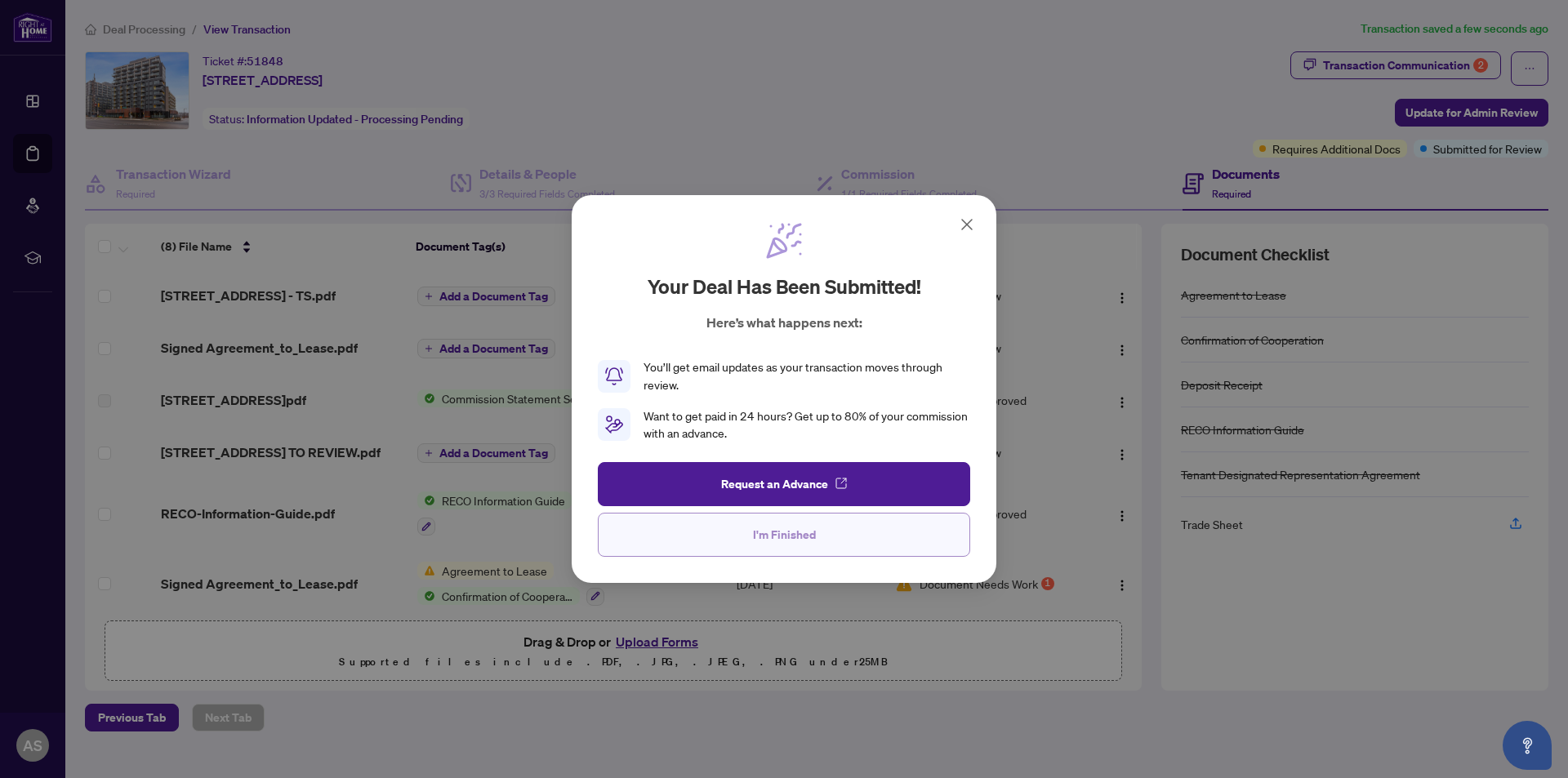
click at [773, 530] on span "I'm Finished" at bounding box center [784, 534] width 63 height 26
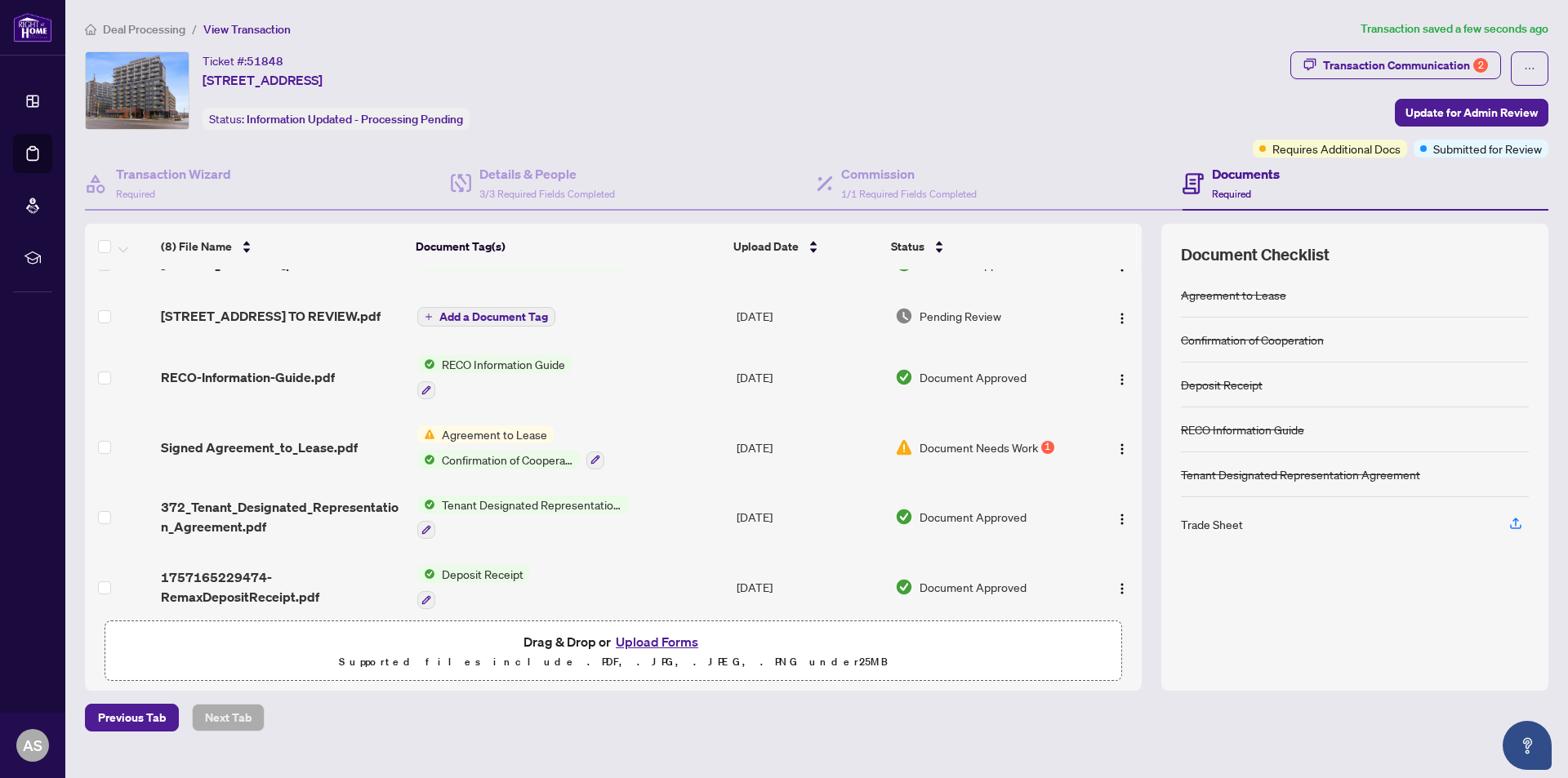
scroll to position [164, 0]
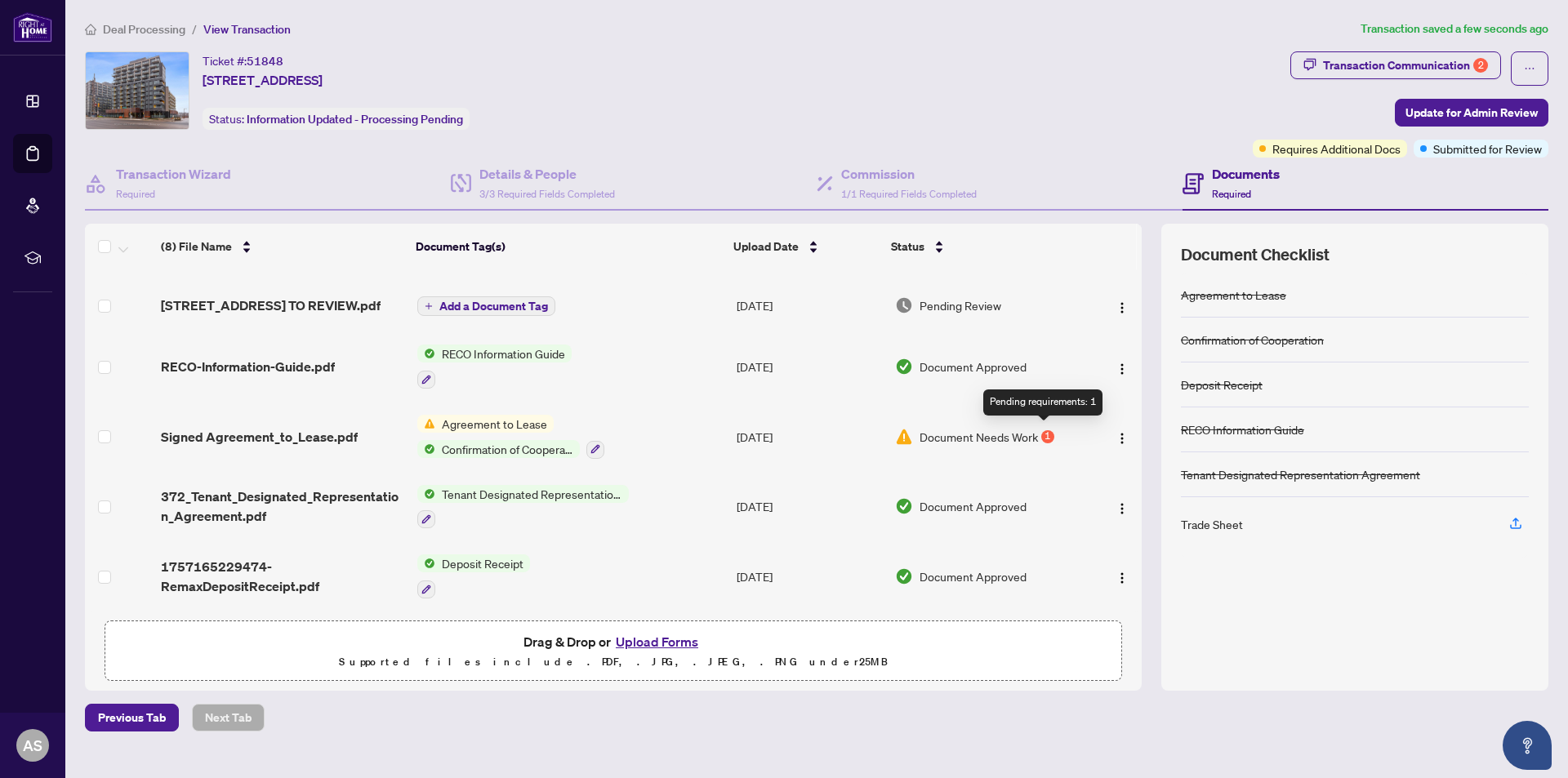
click at [1046, 432] on div "1" at bounding box center [1048, 437] width 14 height 14
